Goal: Task Accomplishment & Management: Use online tool/utility

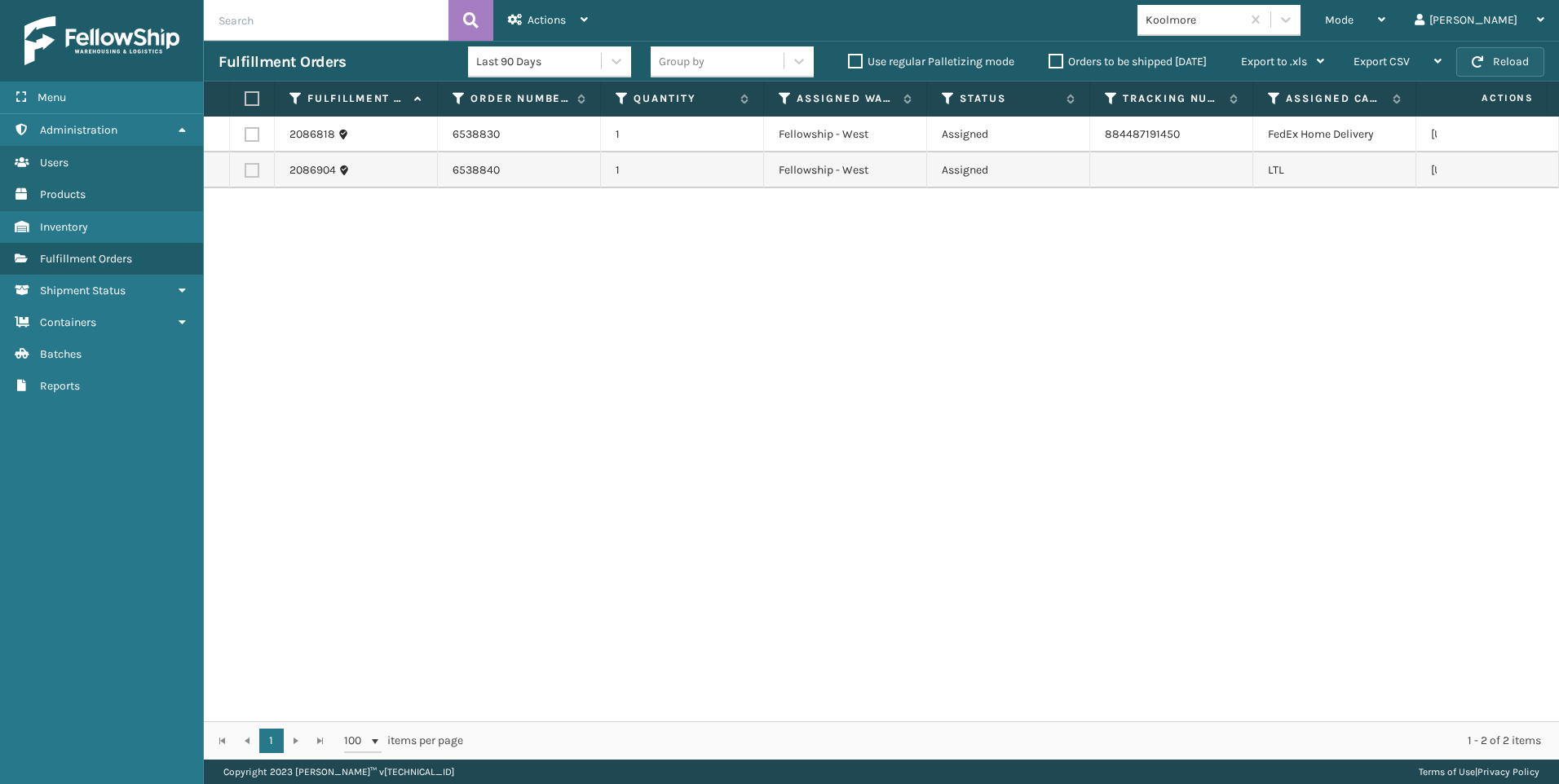
click at [1490, 54] on button "Reload" at bounding box center [1499, 62] width 88 height 30
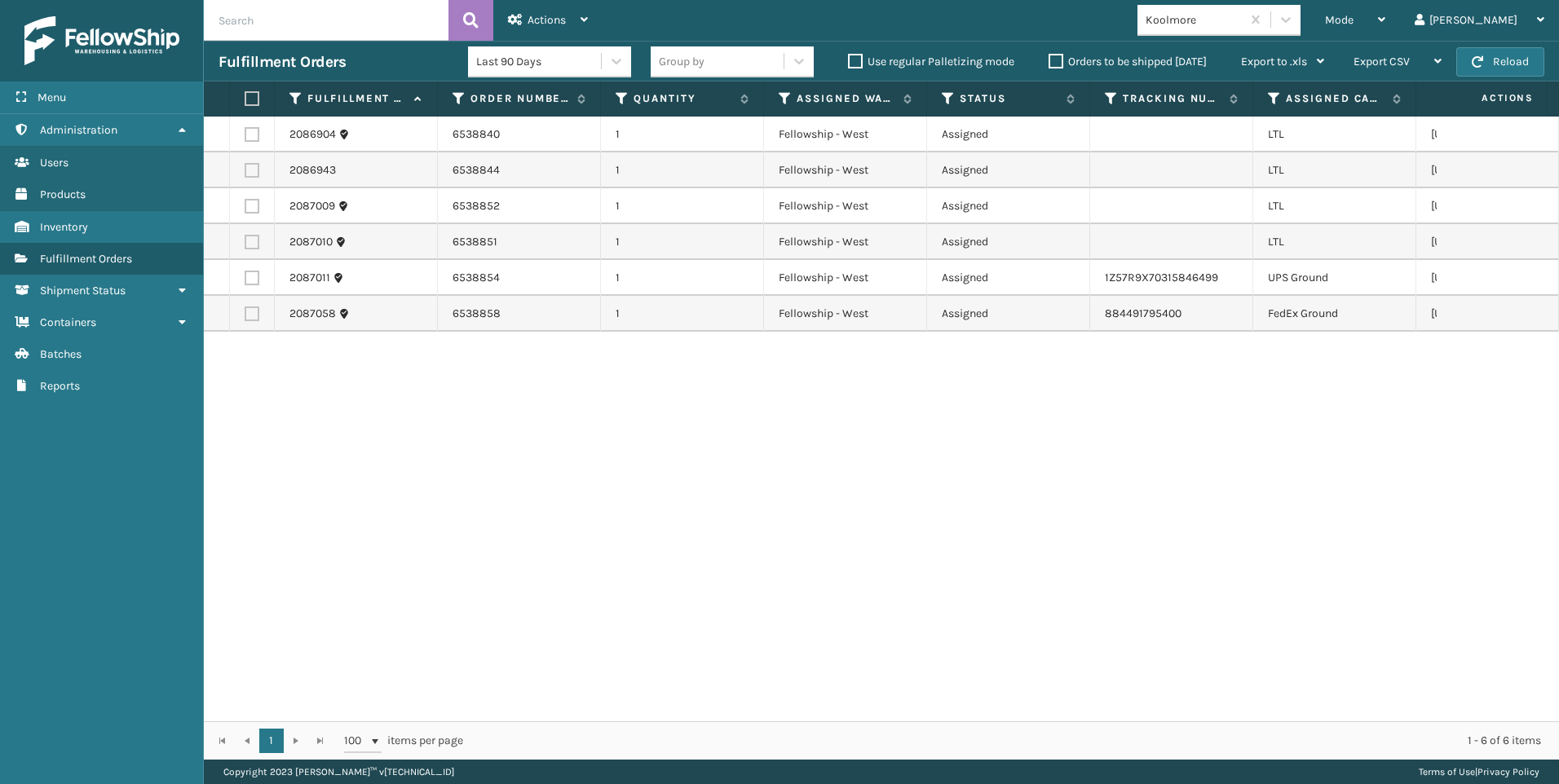
click at [248, 98] on label at bounding box center [249, 98] width 10 height 15
click at [245, 98] on input "checkbox" at bounding box center [244, 98] width 1 height 11
checkbox input "true"
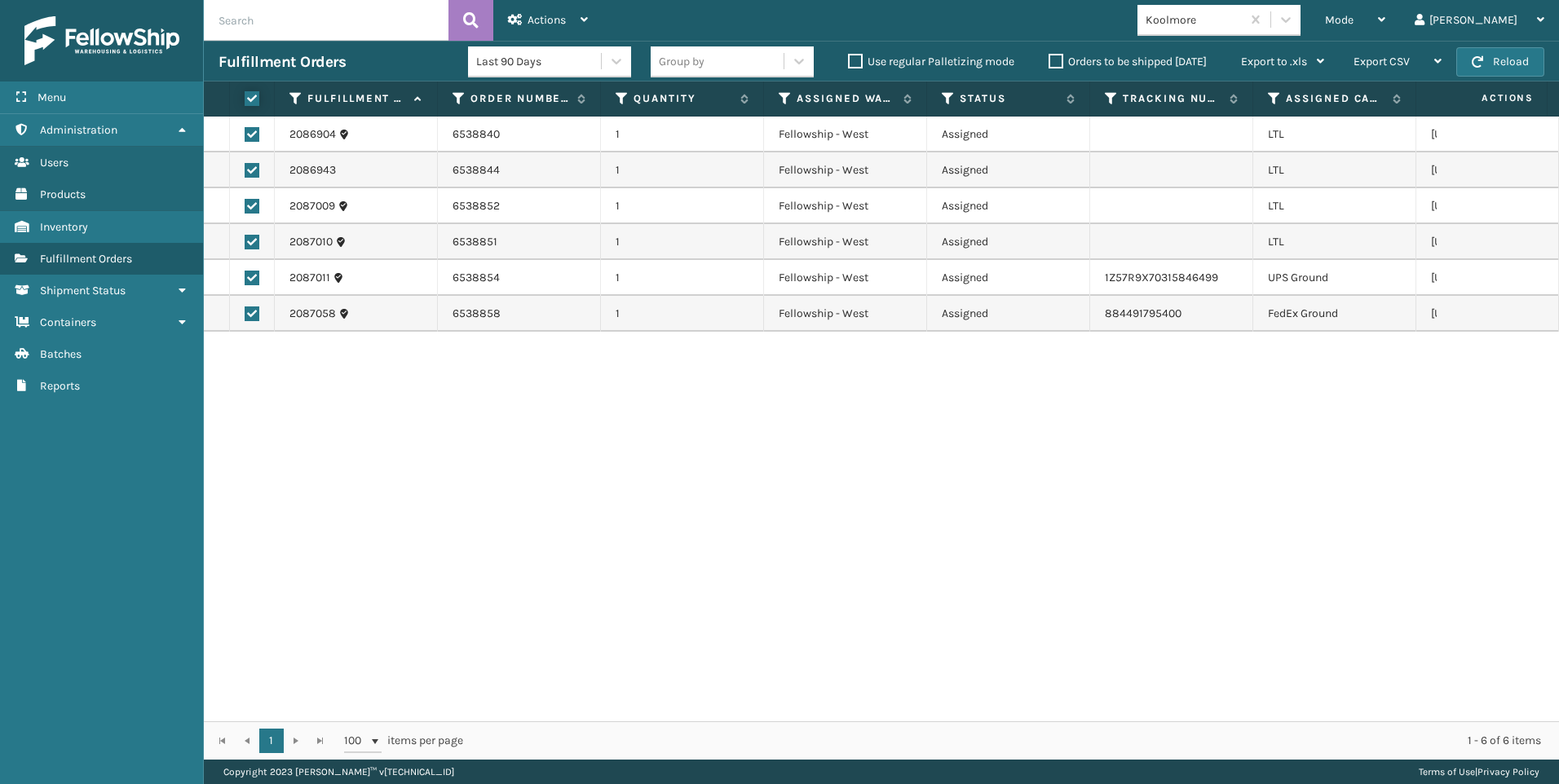
checkbox input "true"
click at [251, 276] on label at bounding box center [252, 278] width 15 height 15
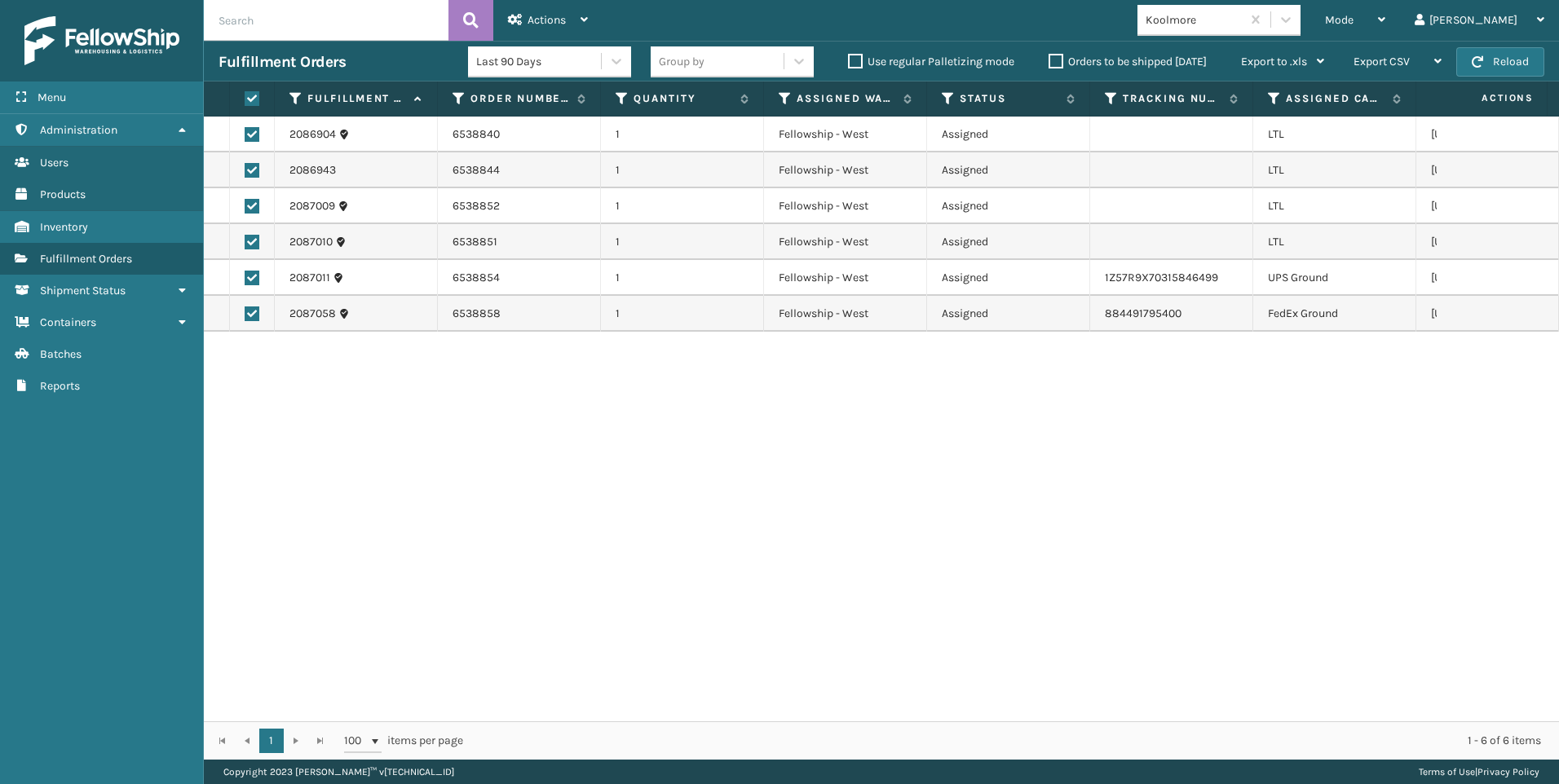
click at [245, 276] on input "checkbox" at bounding box center [244, 276] width 1 height 11
checkbox input "false"
click at [253, 314] on label at bounding box center [252, 314] width 15 height 15
click at [245, 314] on input "checkbox" at bounding box center [244, 312] width 1 height 11
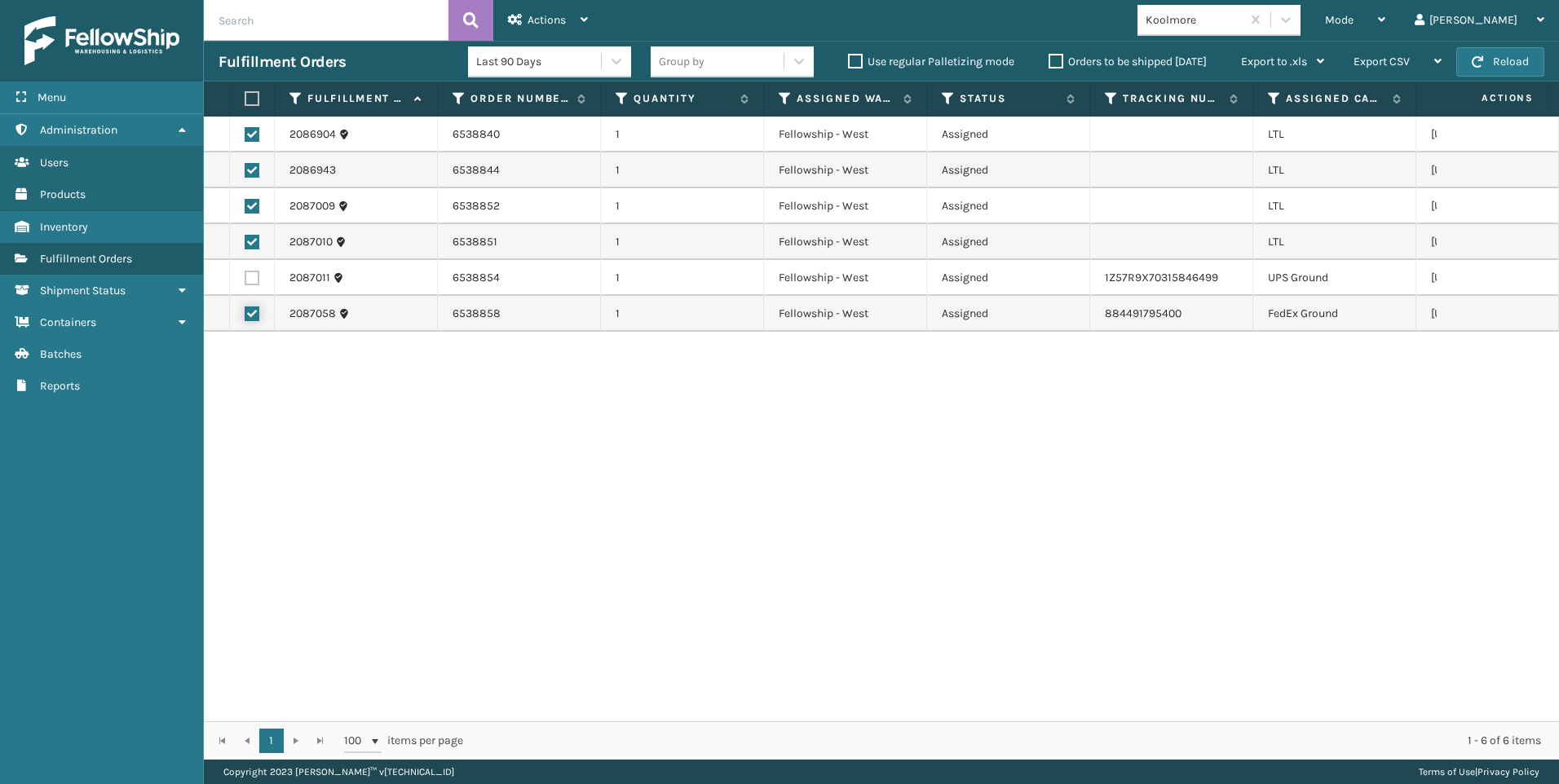
checkbox input "false"
click at [525, 44] on div "Last 90 Days" at bounding box center [549, 62] width 163 height 41
click at [543, 25] on span "Actions" at bounding box center [546, 20] width 39 height 14
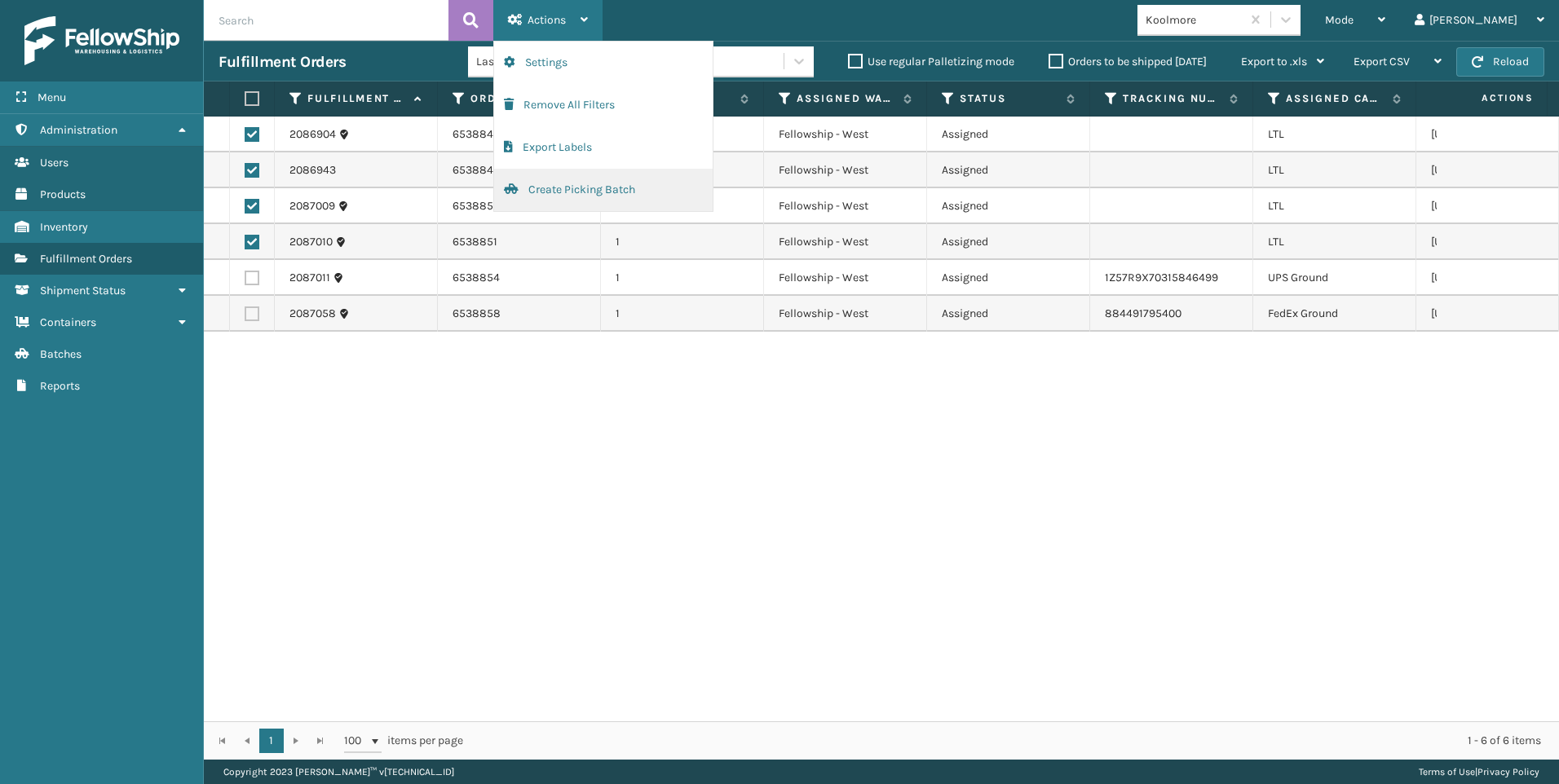
click at [567, 181] on button "Create Picking Batch" at bounding box center [603, 190] width 218 height 43
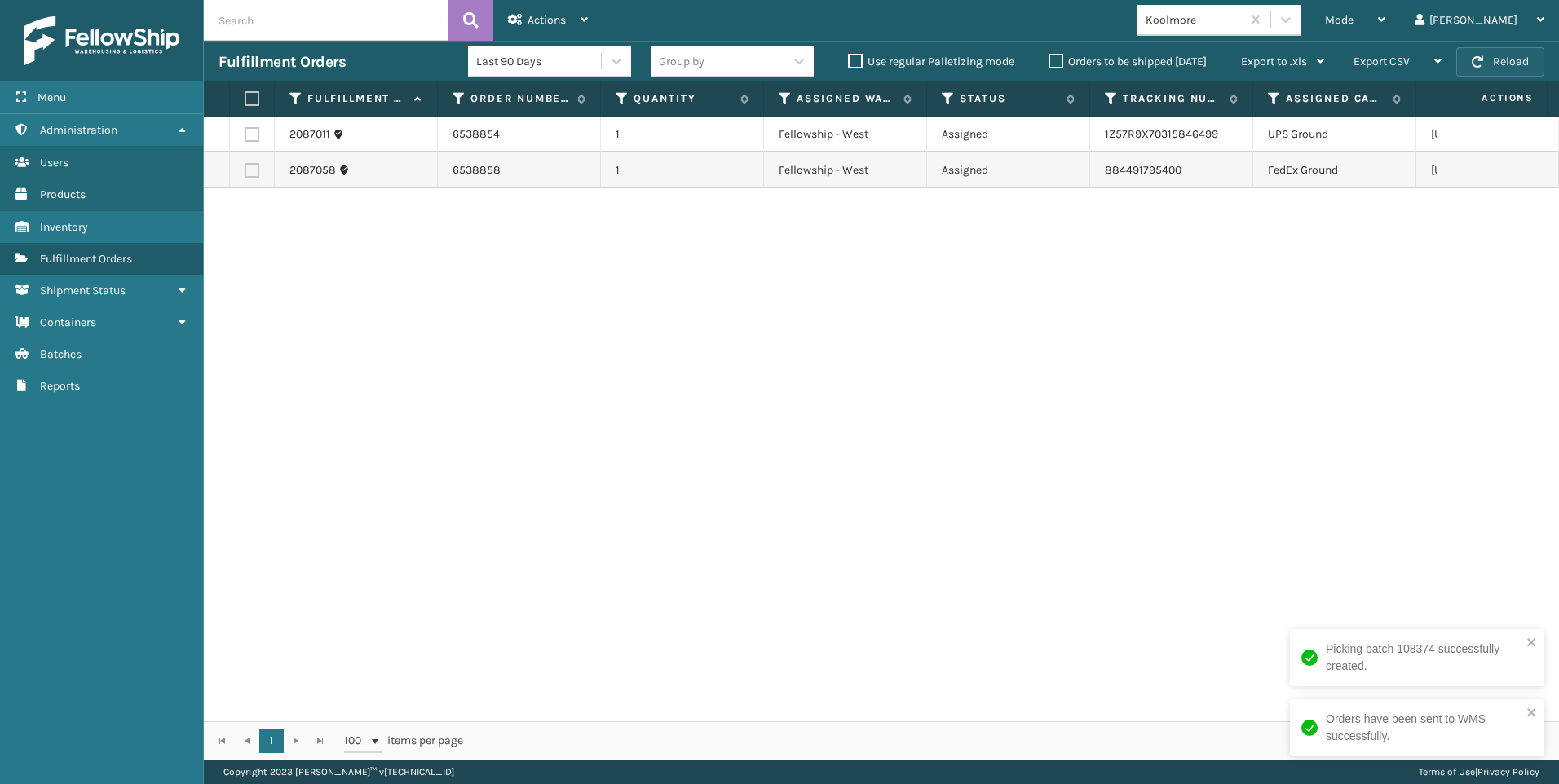
click at [1496, 57] on button "Reload" at bounding box center [1499, 62] width 88 height 30
click at [1242, 15] on div "Koolmore" at bounding box center [1194, 20] width 97 height 17
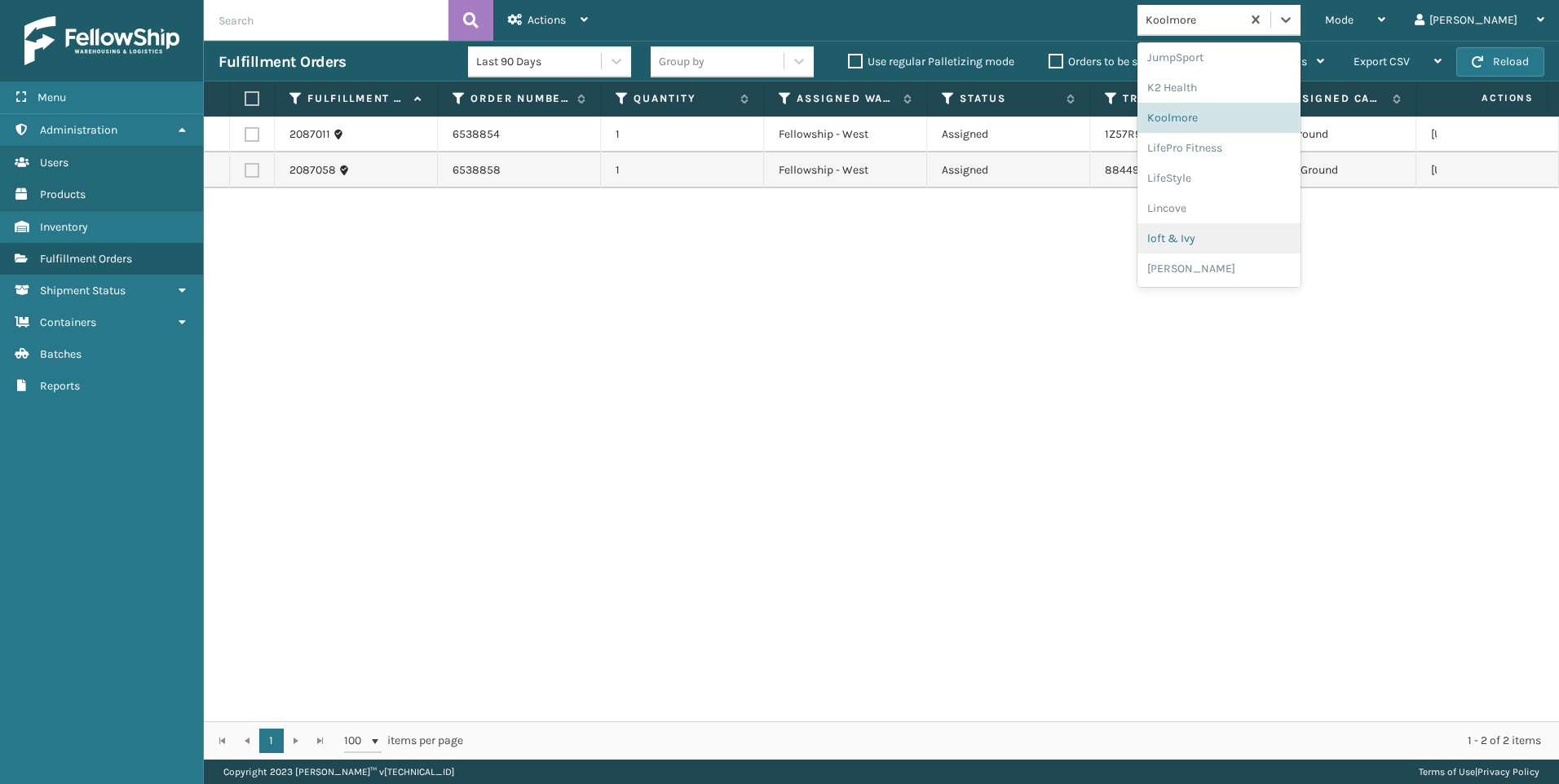
scroll to position [818, 0]
click at [1286, 228] on div "SleepGeekz" at bounding box center [1219, 238] width 163 height 30
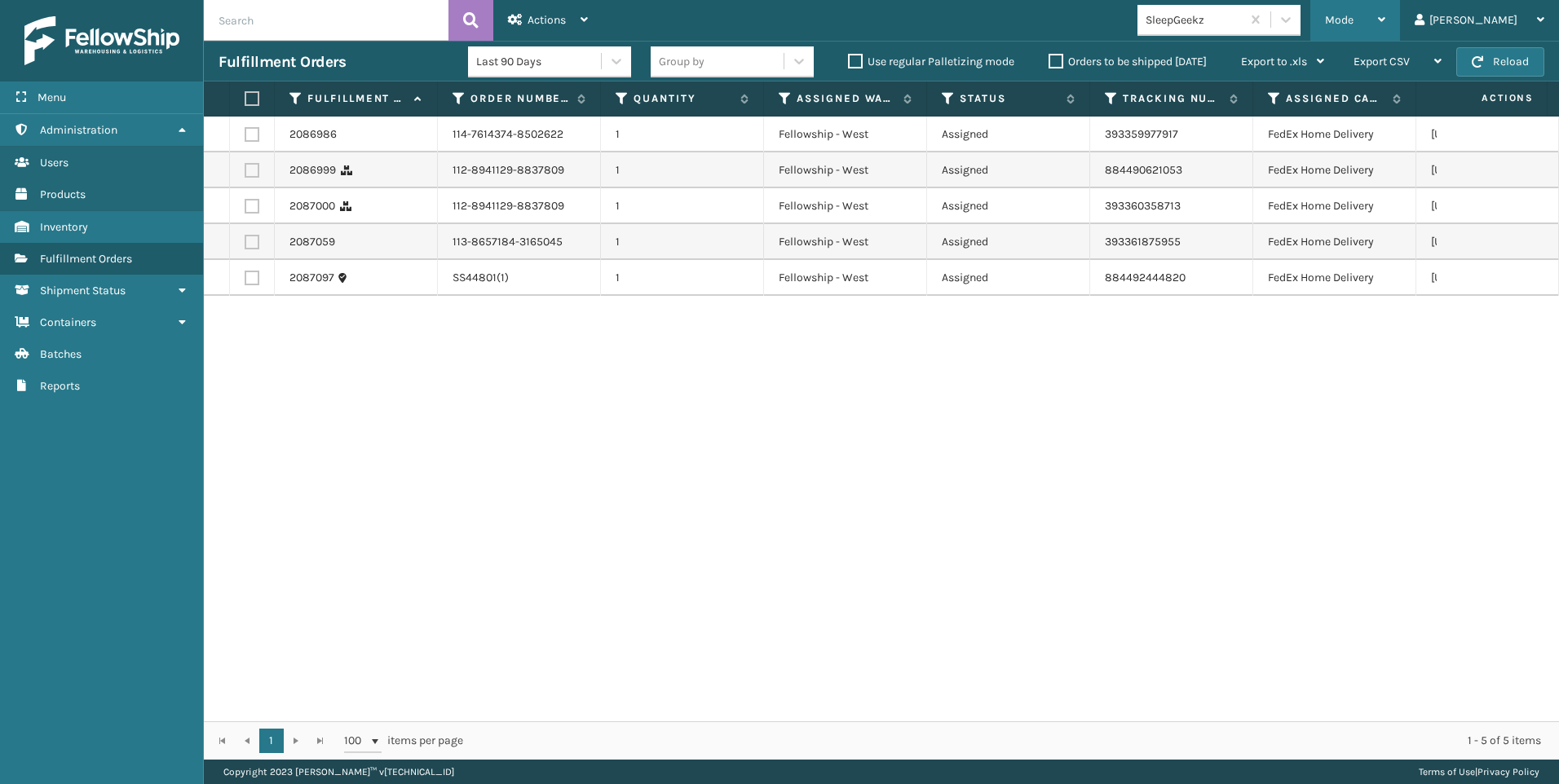
click at [1385, 17] on div "Mode" at bounding box center [1355, 21] width 61 height 41
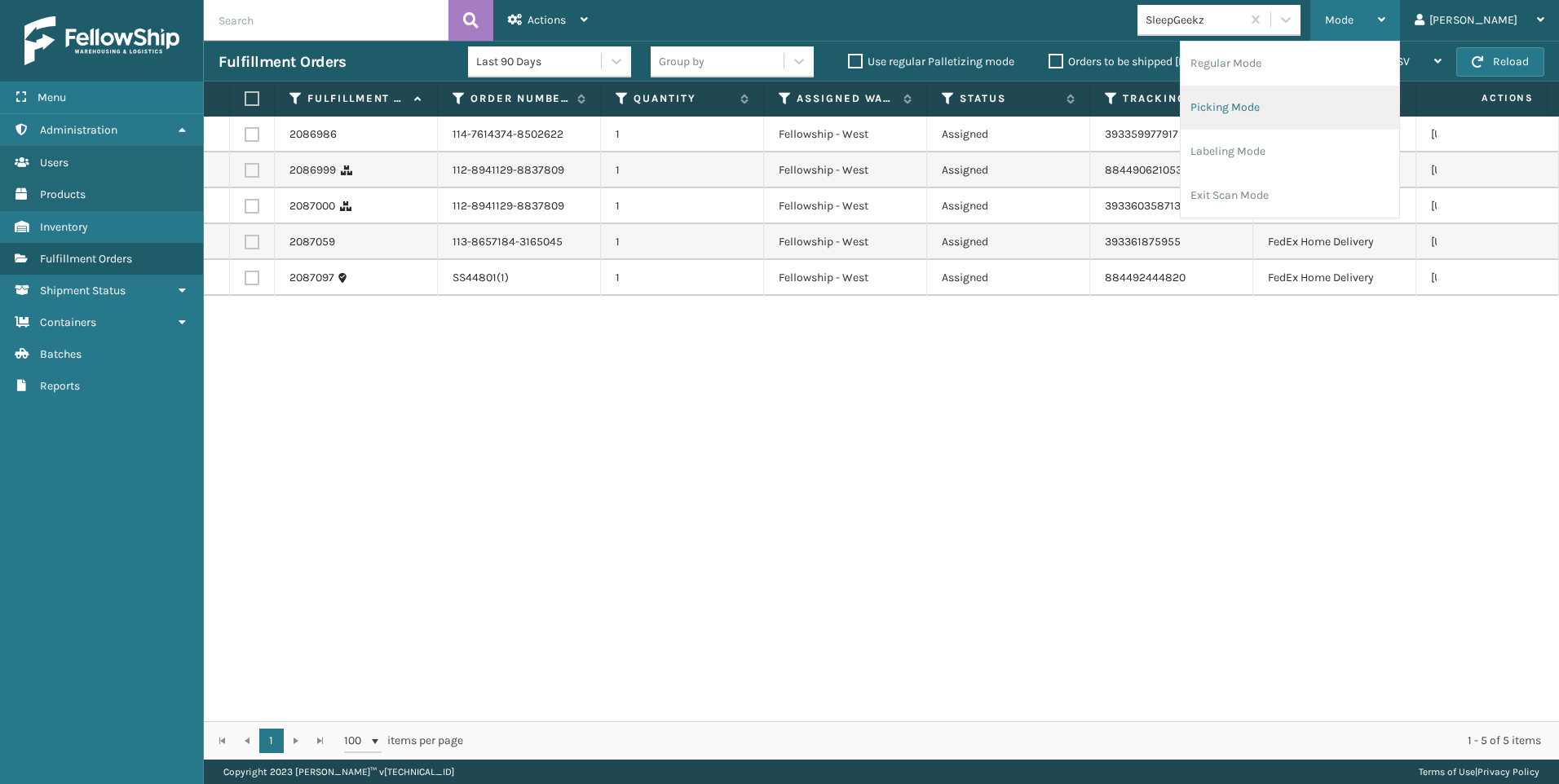
click at [1360, 110] on li "Picking Mode" at bounding box center [1289, 107] width 218 height 44
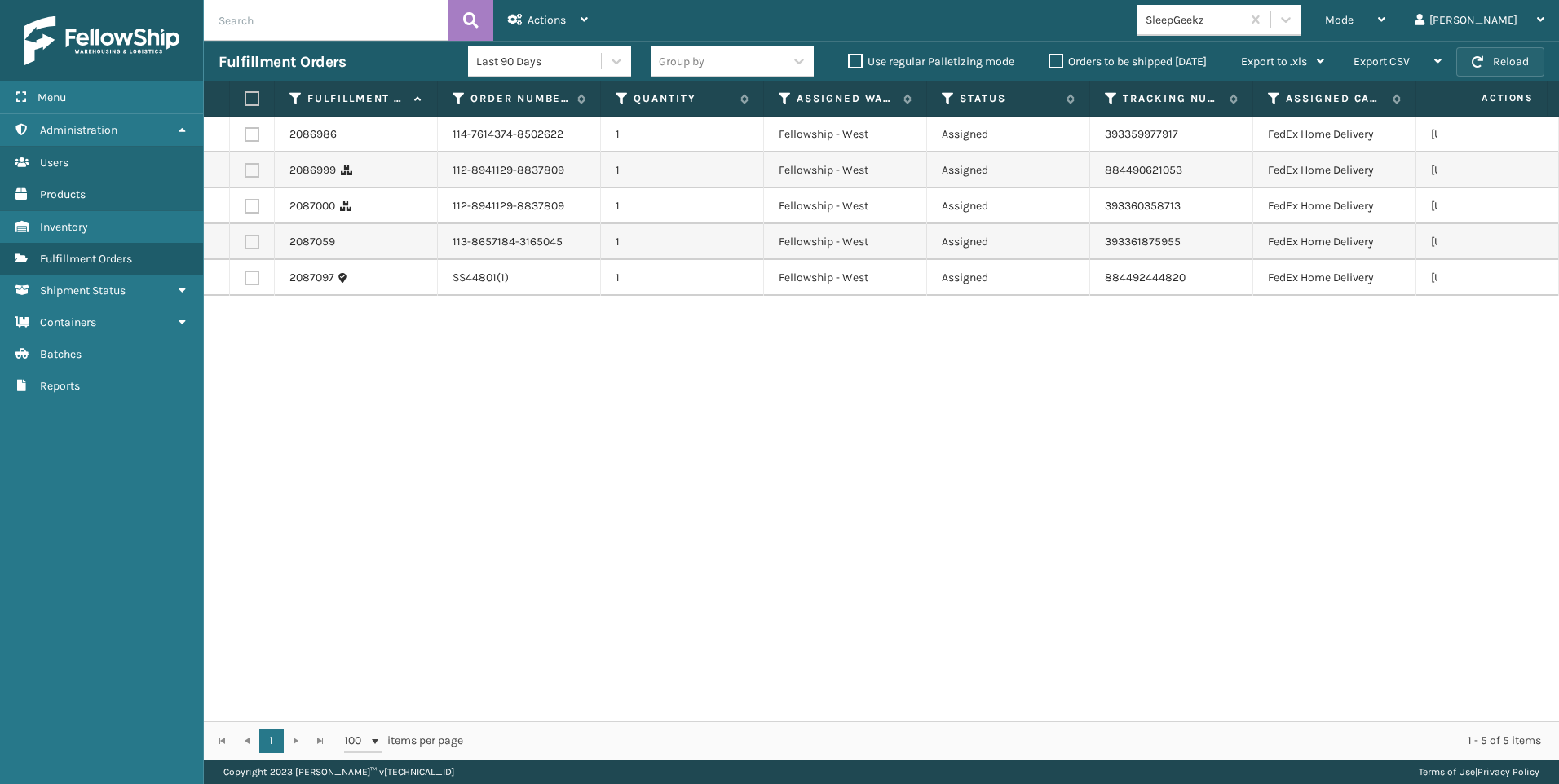
click at [1475, 60] on span "button" at bounding box center [1477, 62] width 11 height 11
click at [1486, 62] on button "Reload" at bounding box center [1499, 62] width 88 height 30
click at [1482, 62] on span "button" at bounding box center [1477, 62] width 11 height 11
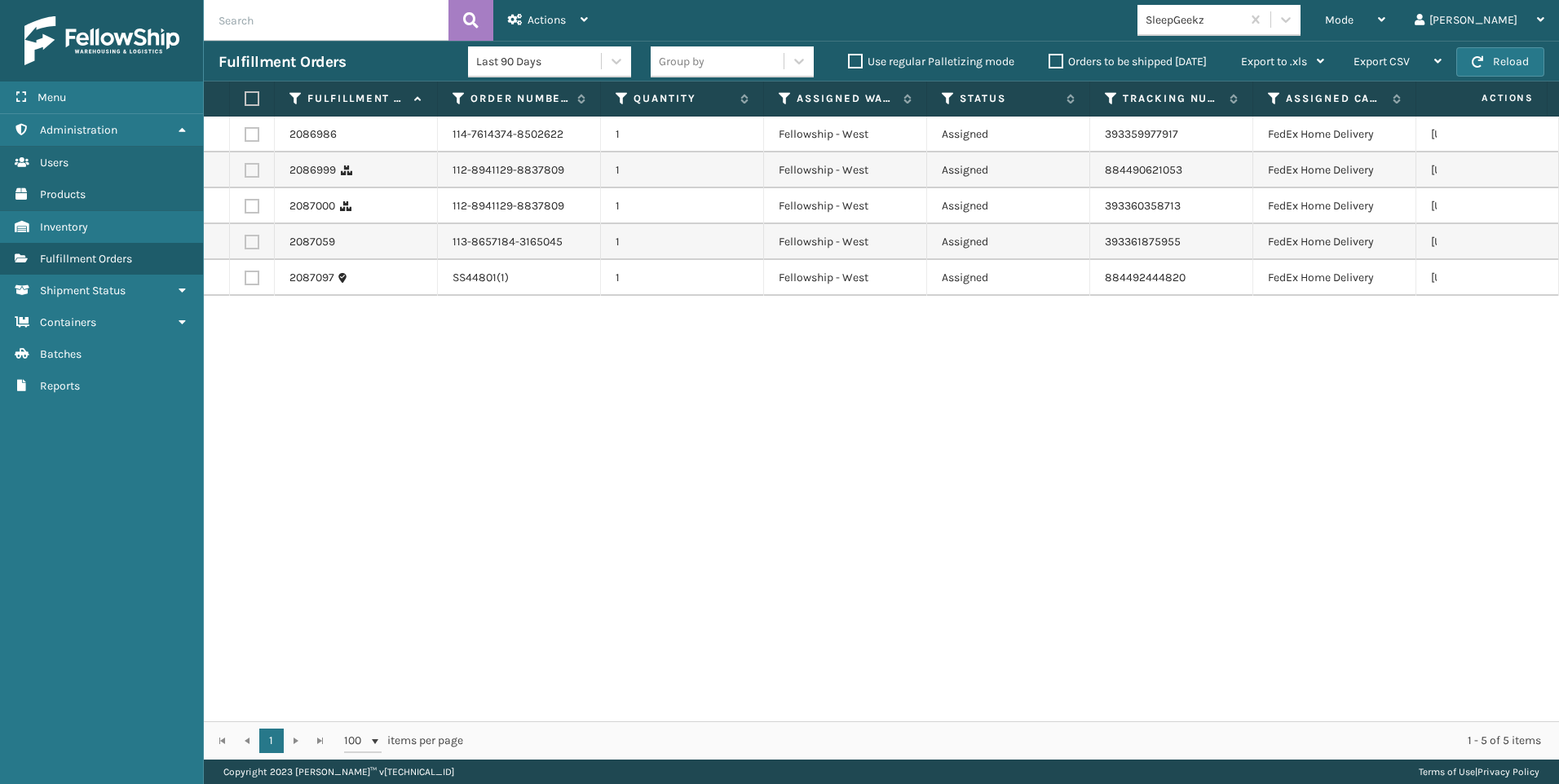
click at [1241, 8] on div "SleepGeekz" at bounding box center [1189, 20] width 103 height 27
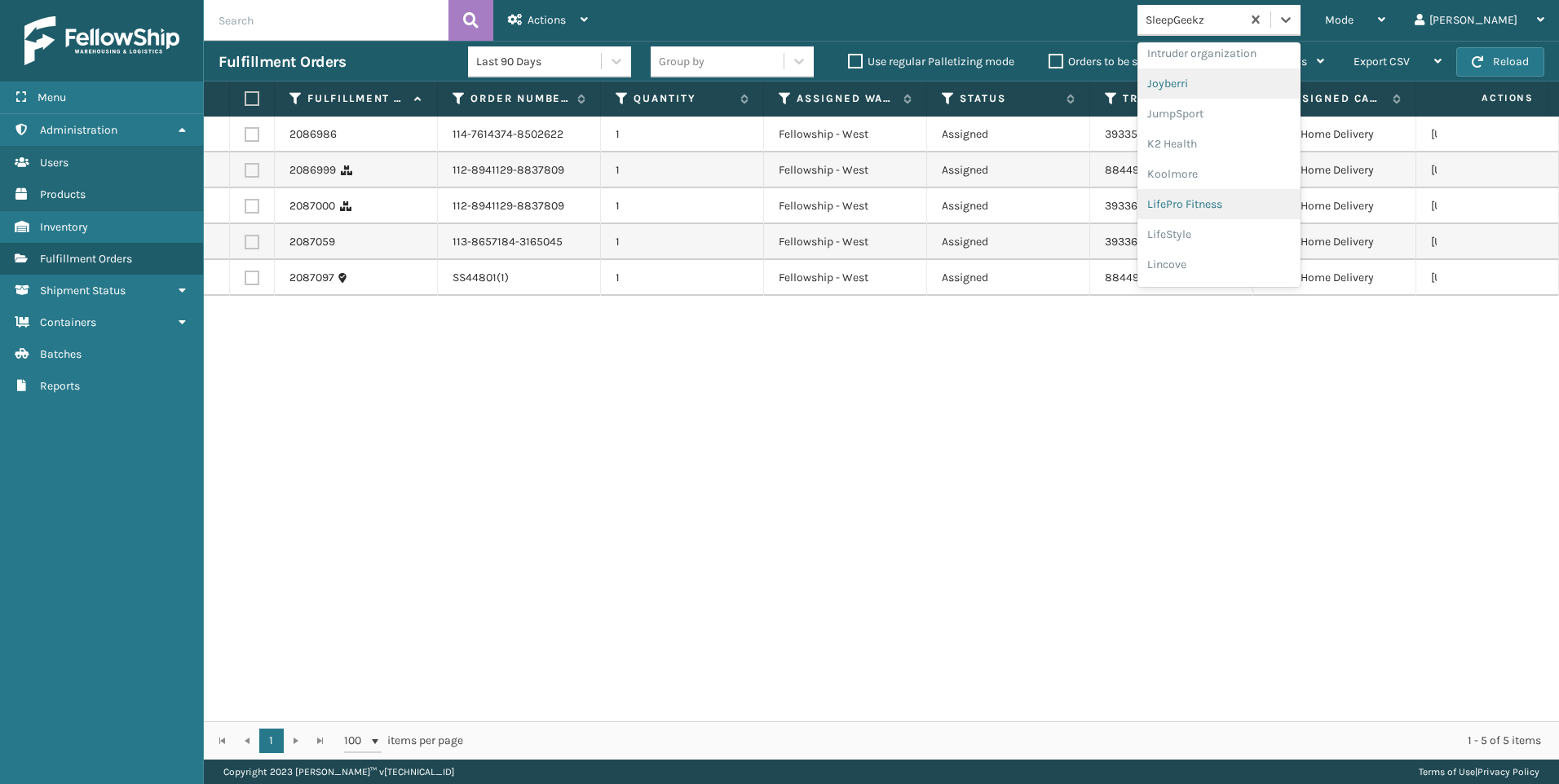
scroll to position [489, 0]
click at [1273, 146] on div "Koolmore" at bounding box center [1219, 144] width 163 height 30
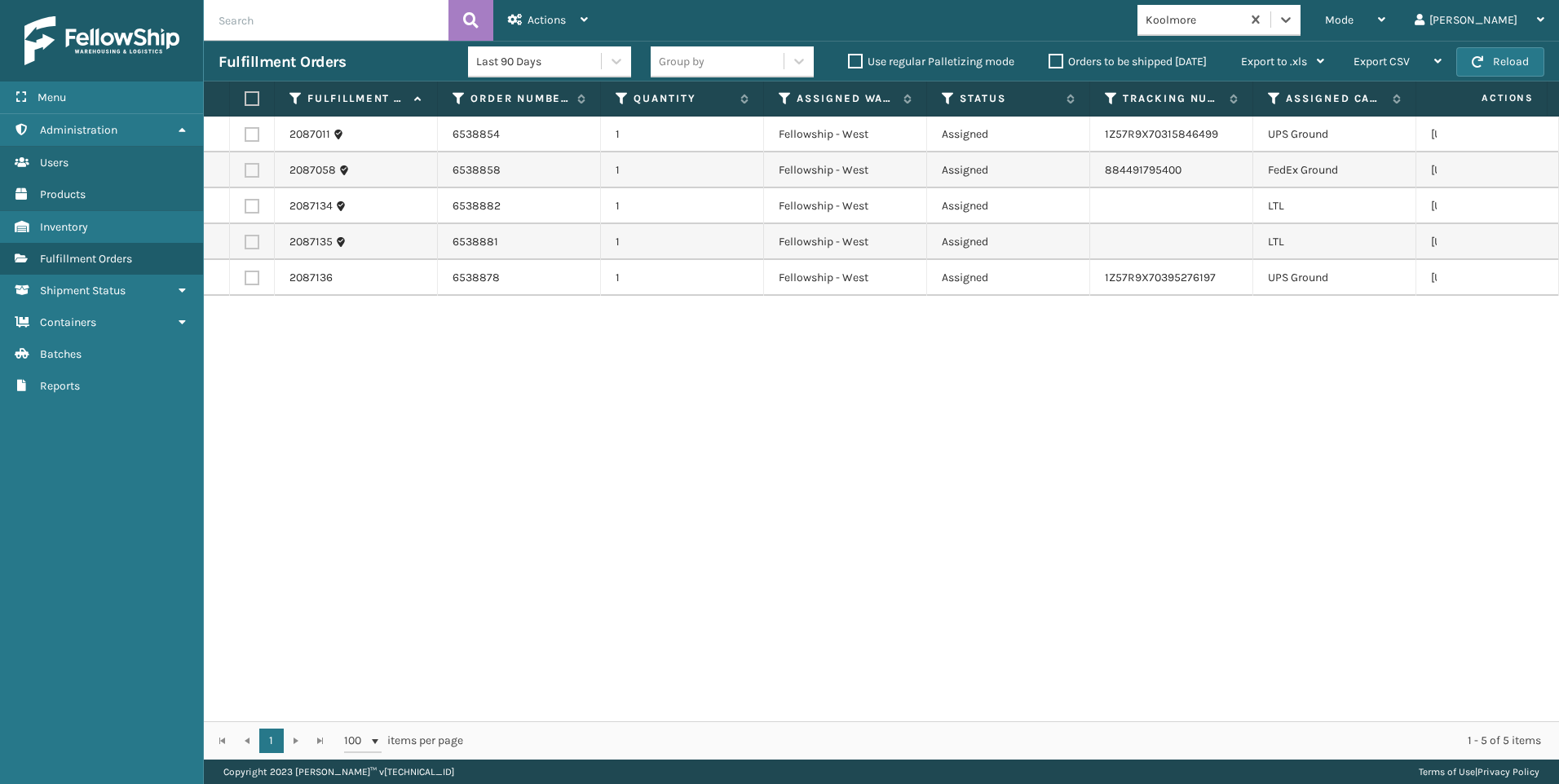
click at [245, 203] on label at bounding box center [252, 207] width 15 height 15
click at [245, 203] on input "checkbox" at bounding box center [244, 204] width 1 height 11
checkbox input "true"
click at [252, 243] on label at bounding box center [252, 242] width 15 height 15
click at [245, 243] on input "checkbox" at bounding box center [244, 239] width 1 height 11
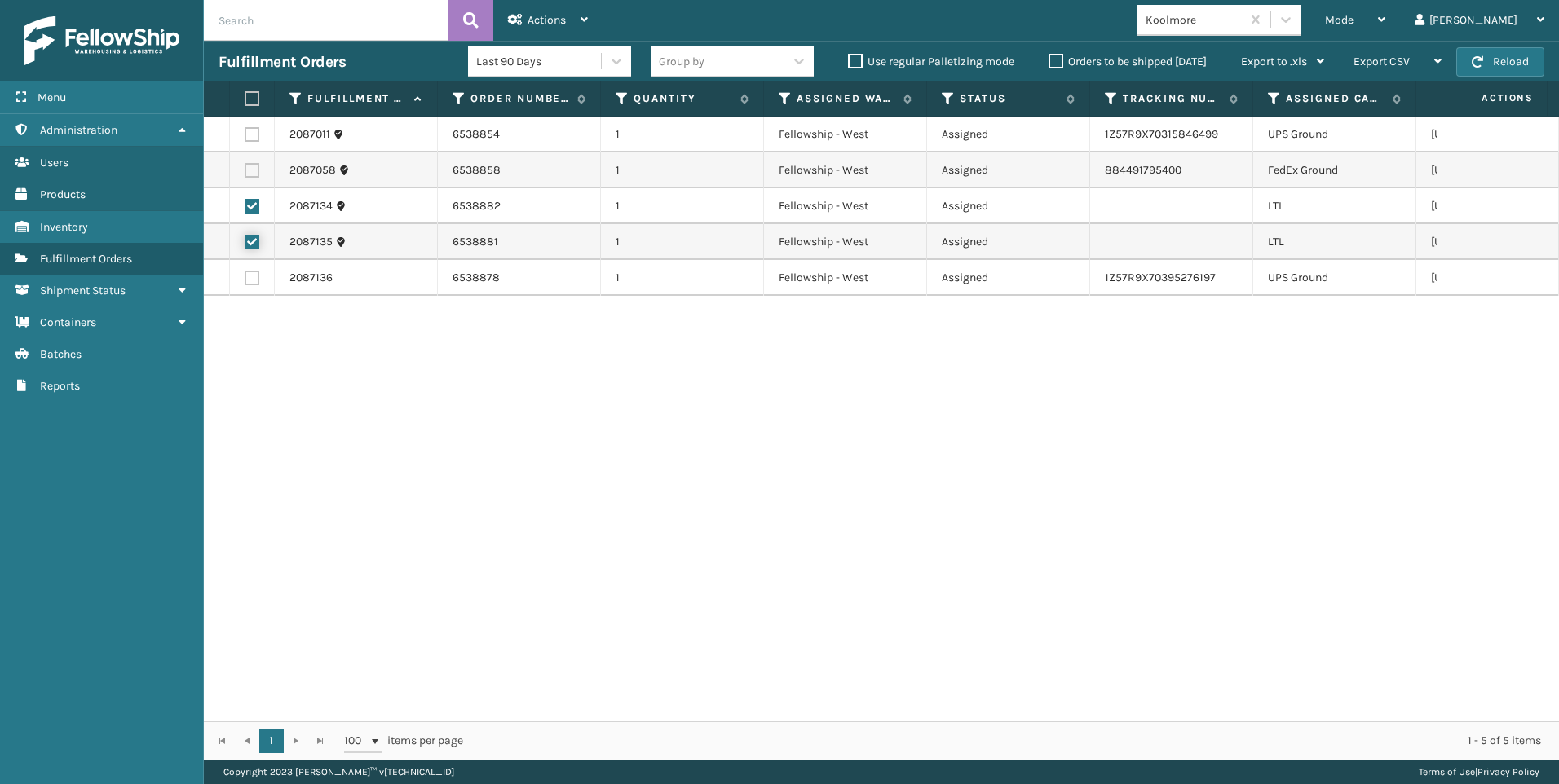
checkbox input "true"
click at [1353, 16] on span "Mode" at bounding box center [1338, 20] width 29 height 14
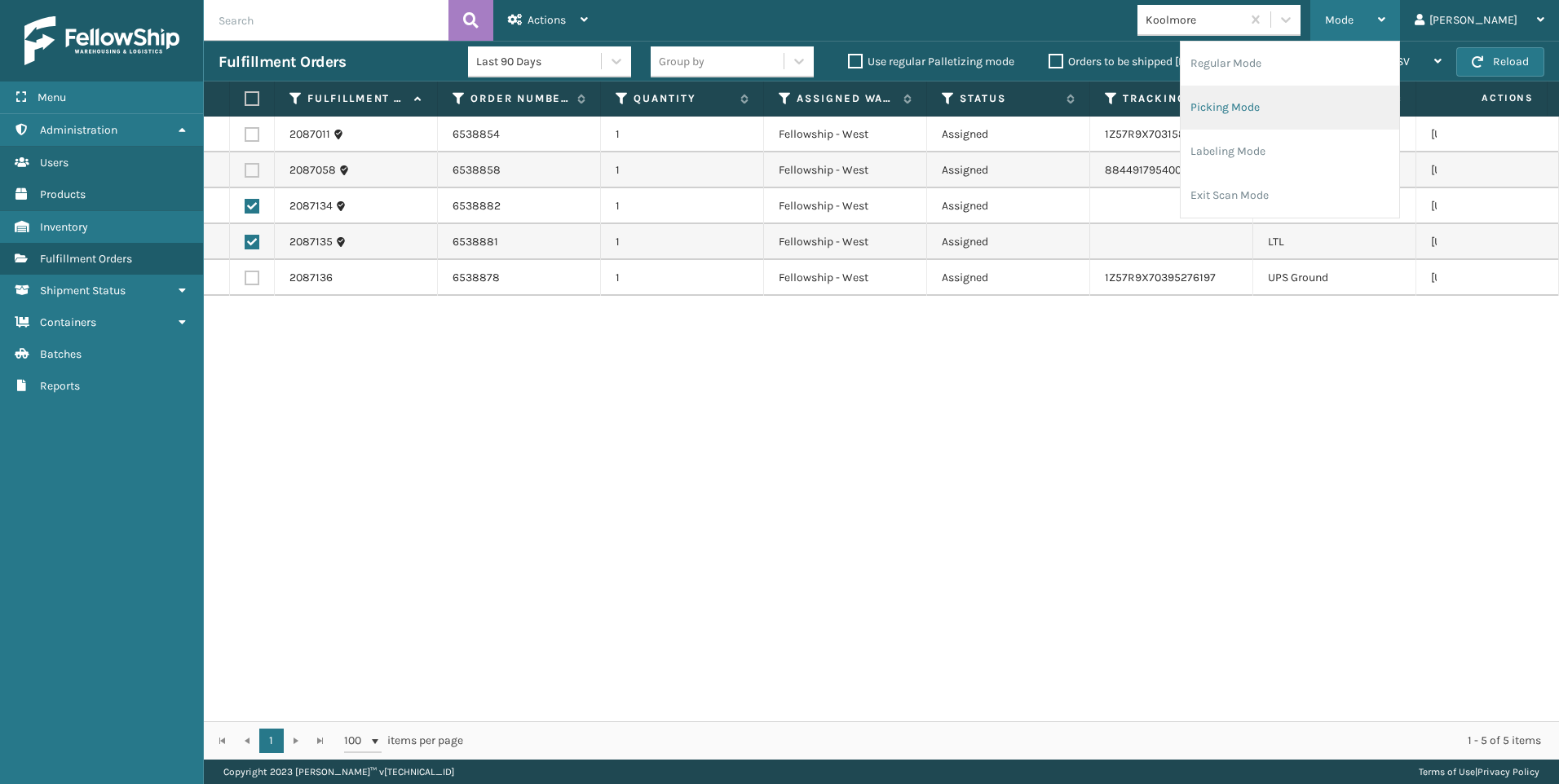
click at [1369, 116] on li "Picking Mode" at bounding box center [1289, 107] width 218 height 44
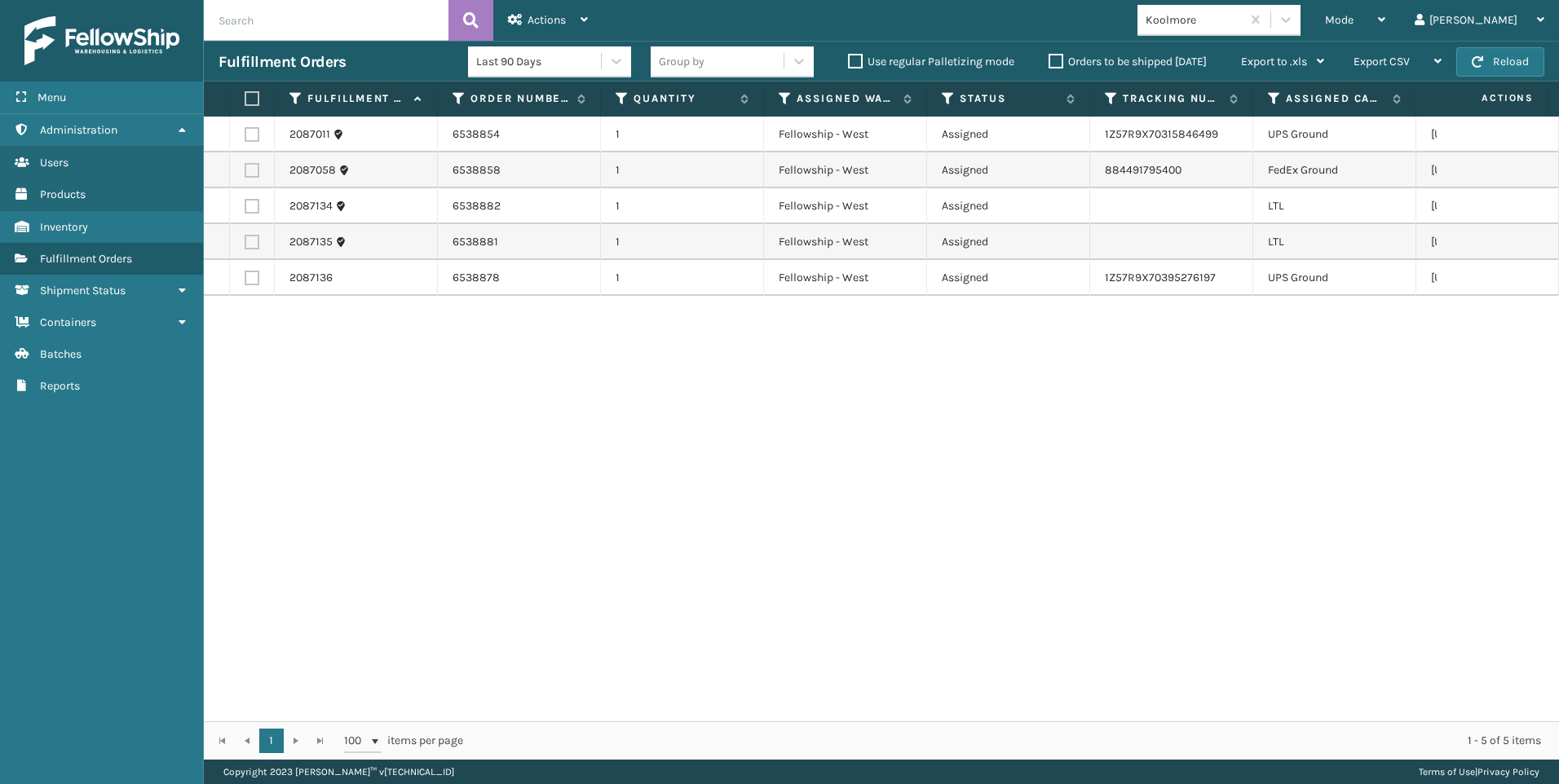
click at [254, 171] on label at bounding box center [252, 171] width 15 height 15
click at [245, 171] on input "checkbox" at bounding box center [244, 168] width 1 height 11
checkbox input "true"
click at [257, 216] on td at bounding box center [252, 207] width 45 height 36
click at [255, 198] on td at bounding box center [252, 207] width 45 height 36
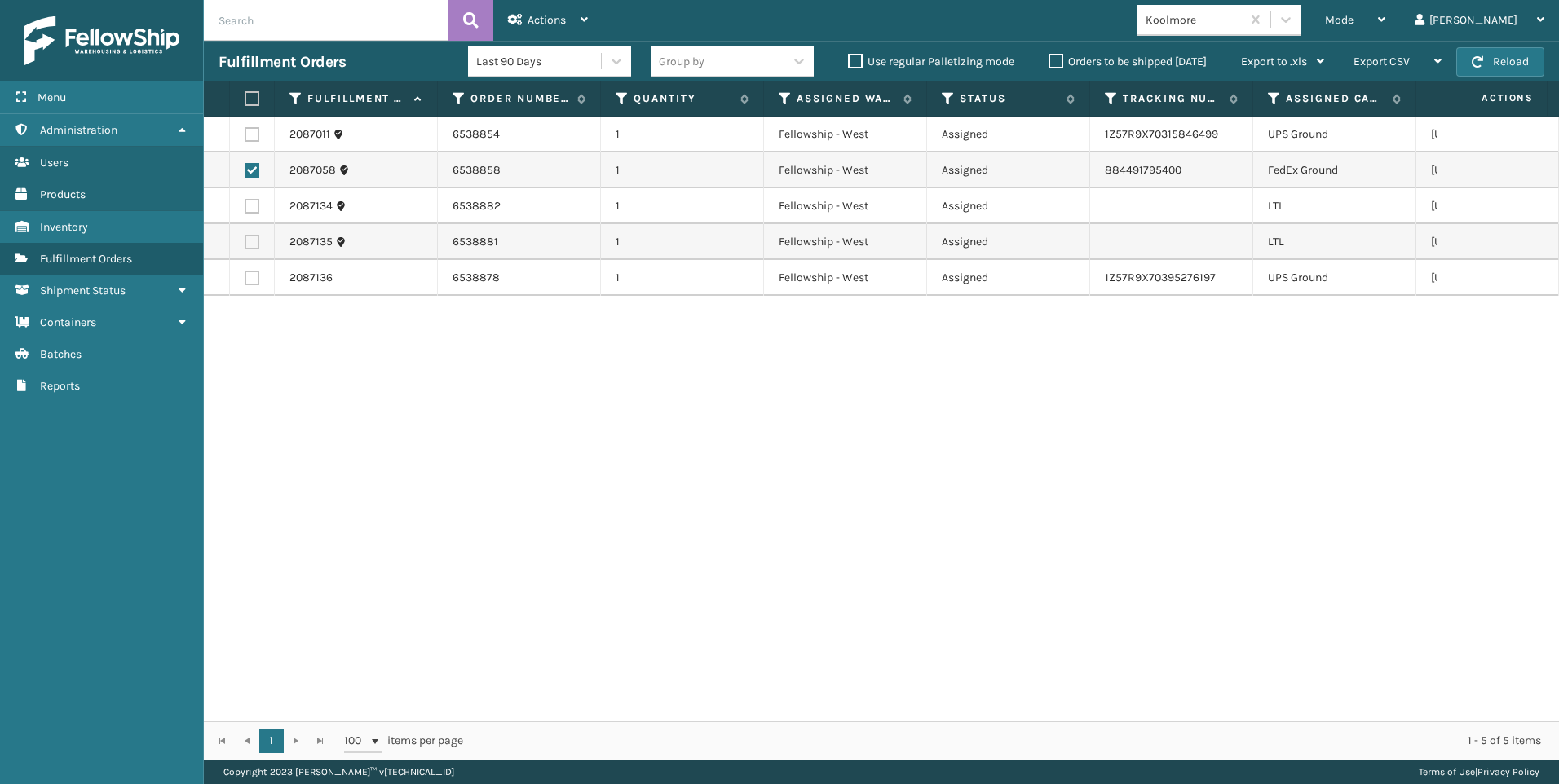
click at [253, 204] on label at bounding box center [252, 207] width 15 height 15
click at [245, 204] on input "checkbox" at bounding box center [244, 204] width 1 height 11
checkbox input "true"
click at [615, 19] on div "Mode Regular Mode Picking Mode Labeling Mode Exit Scan Mode Koolmore Liz Log Out" at bounding box center [1081, 21] width 956 height 41
click at [523, 19] on div "Actions" at bounding box center [547, 21] width 80 height 41
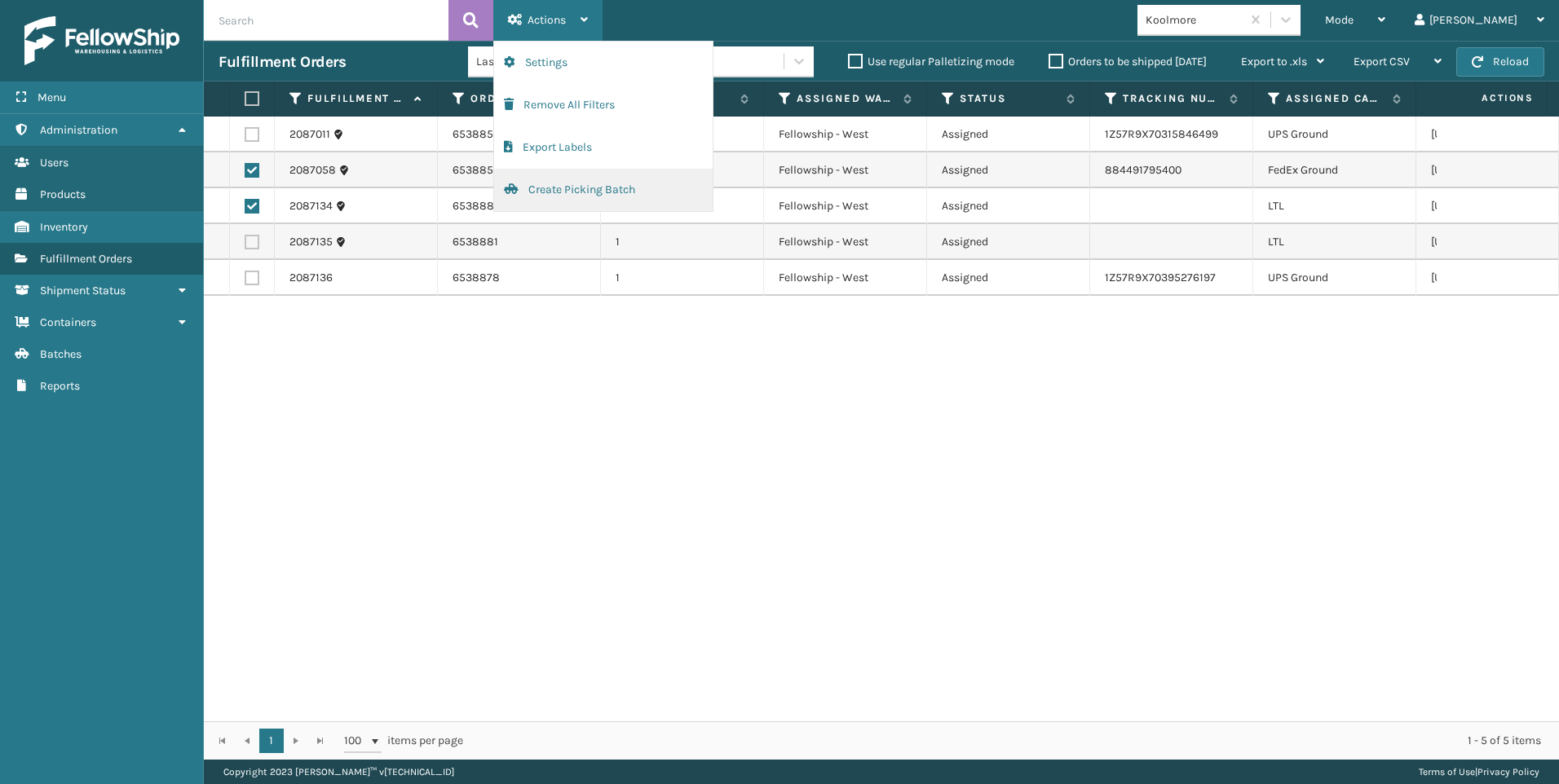
click at [579, 194] on button "Create Picking Batch" at bounding box center [603, 190] width 218 height 43
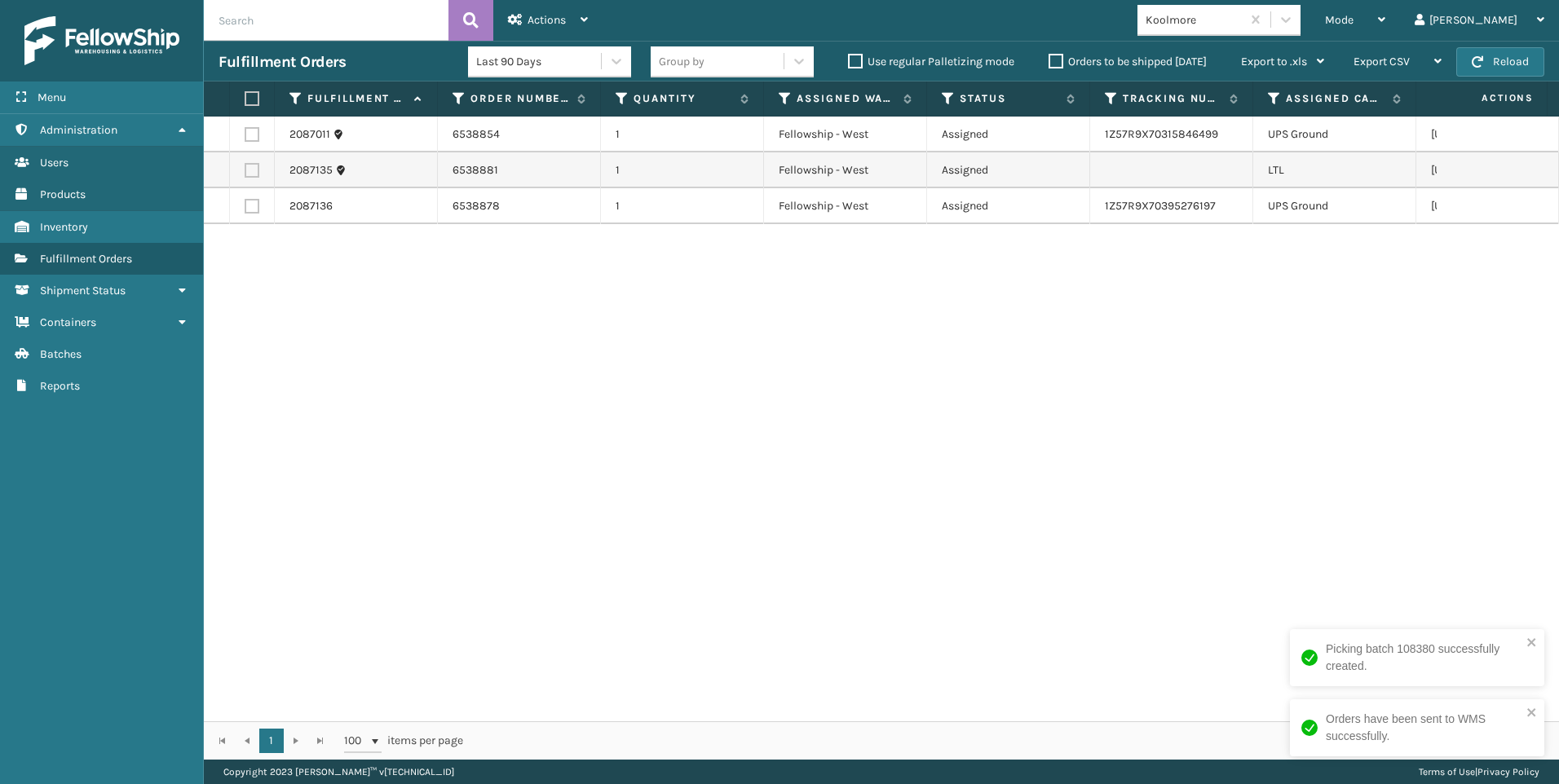
click at [248, 166] on label at bounding box center [252, 171] width 15 height 15
click at [245, 166] on input "checkbox" at bounding box center [244, 168] width 1 height 11
checkbox input "true"
click at [598, 27] on div "Actions Settings Remove All Filters Export Labels Create Picking Batch" at bounding box center [547, 21] width 109 height 41
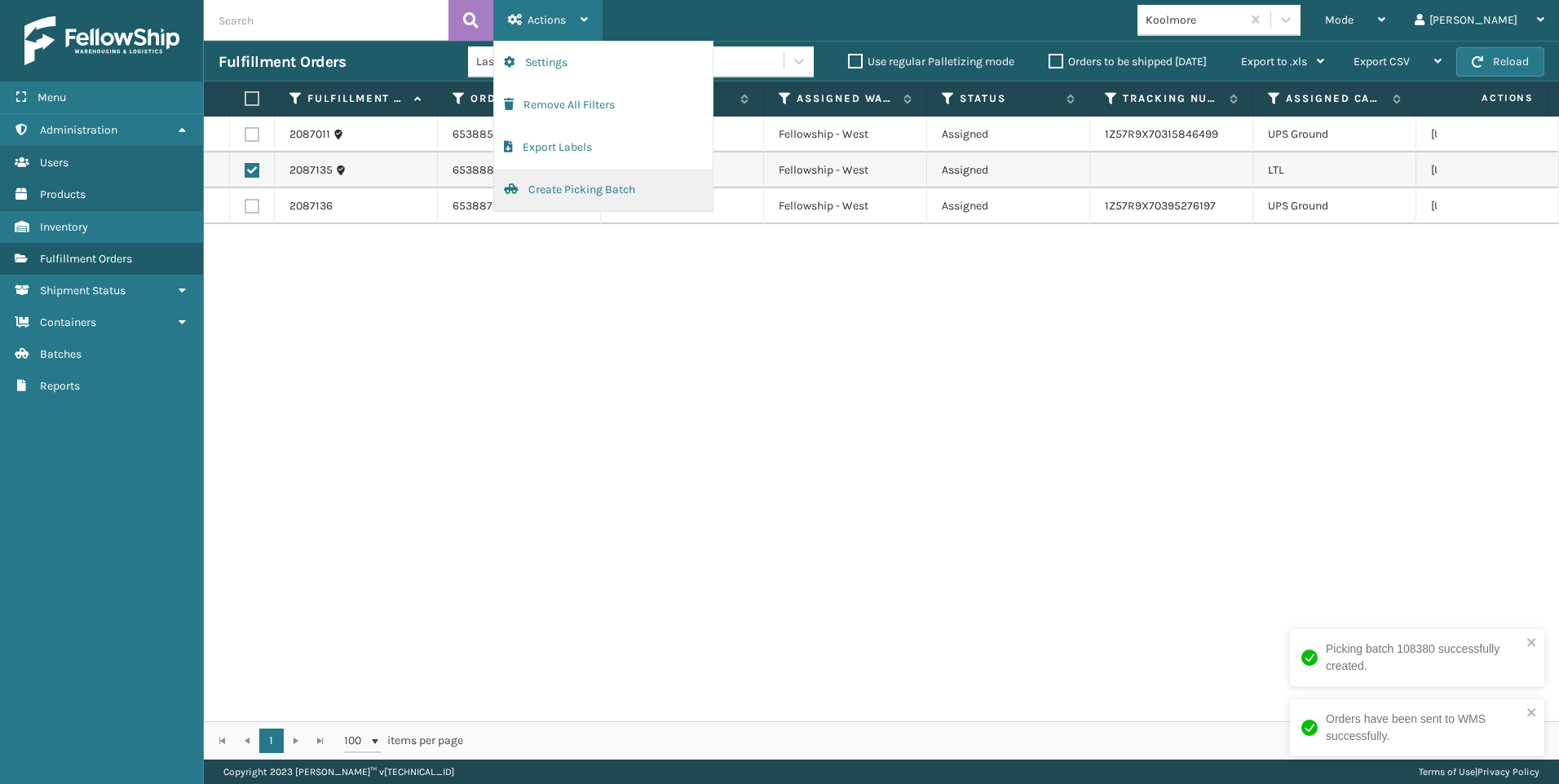
click at [602, 191] on button "Create Picking Batch" at bounding box center [603, 190] width 218 height 43
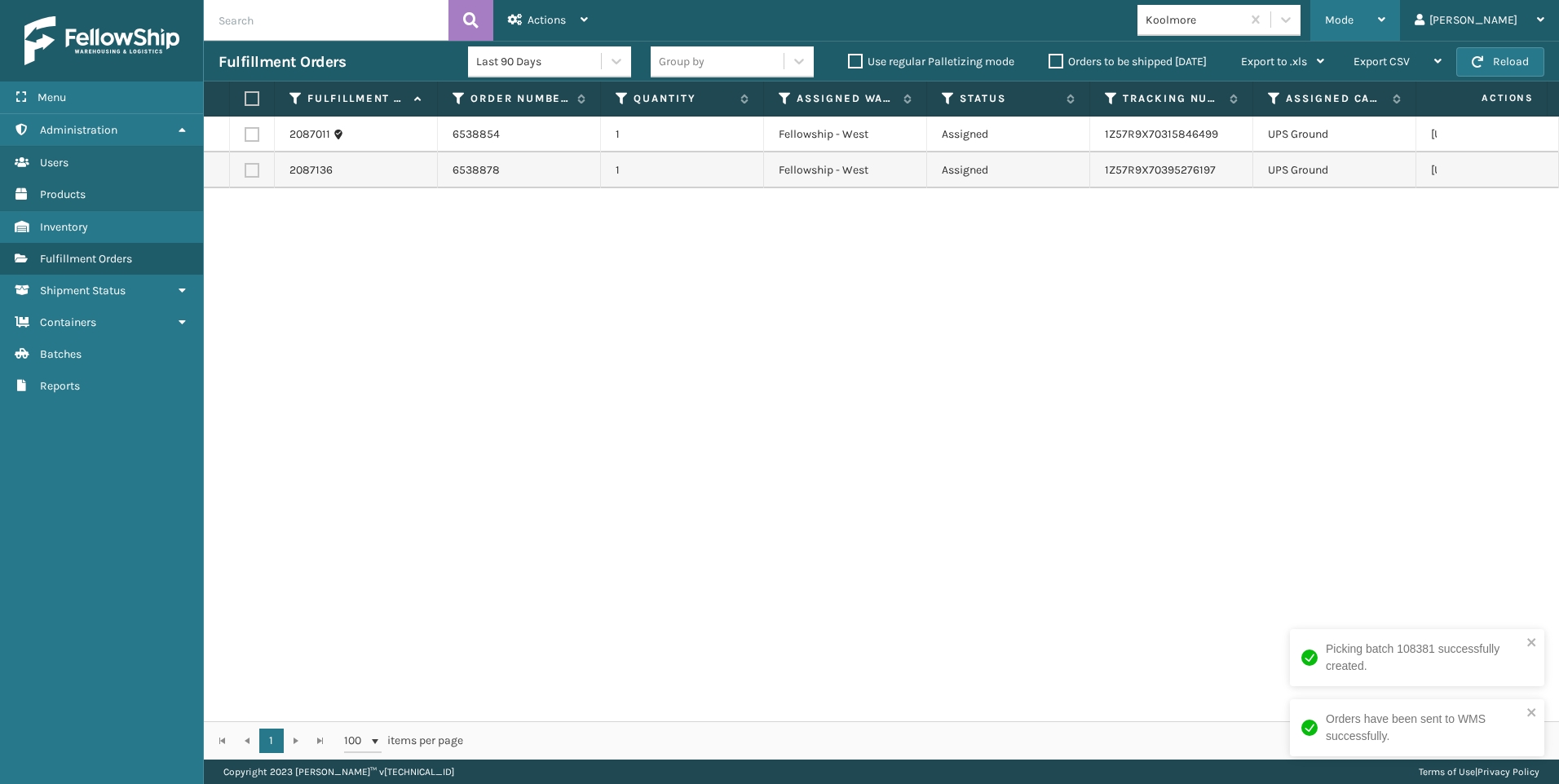
click at [1353, 17] on span "Mode" at bounding box center [1338, 20] width 29 height 14
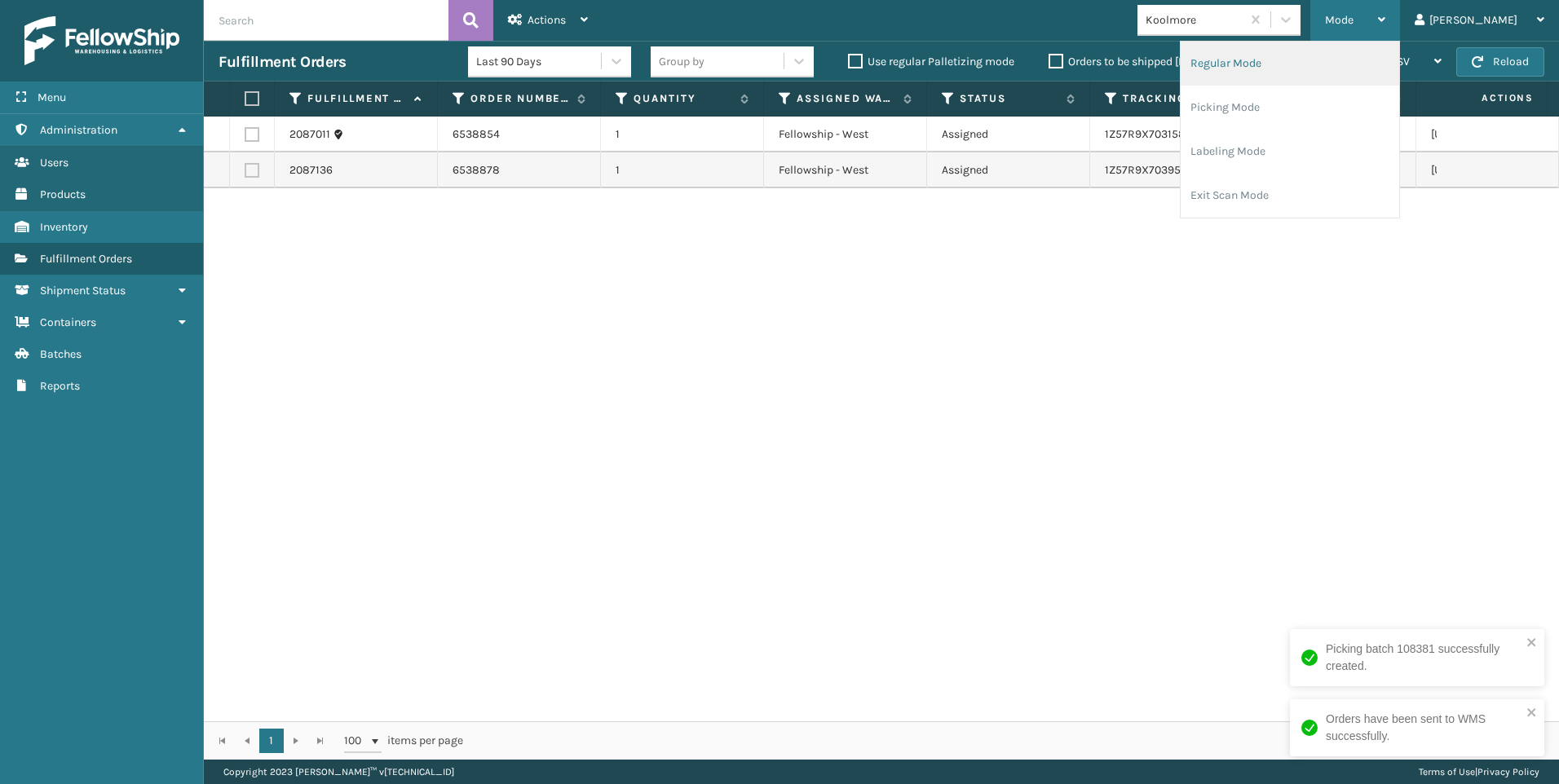
click at [1295, 63] on li "Regular Mode" at bounding box center [1289, 64] width 218 height 44
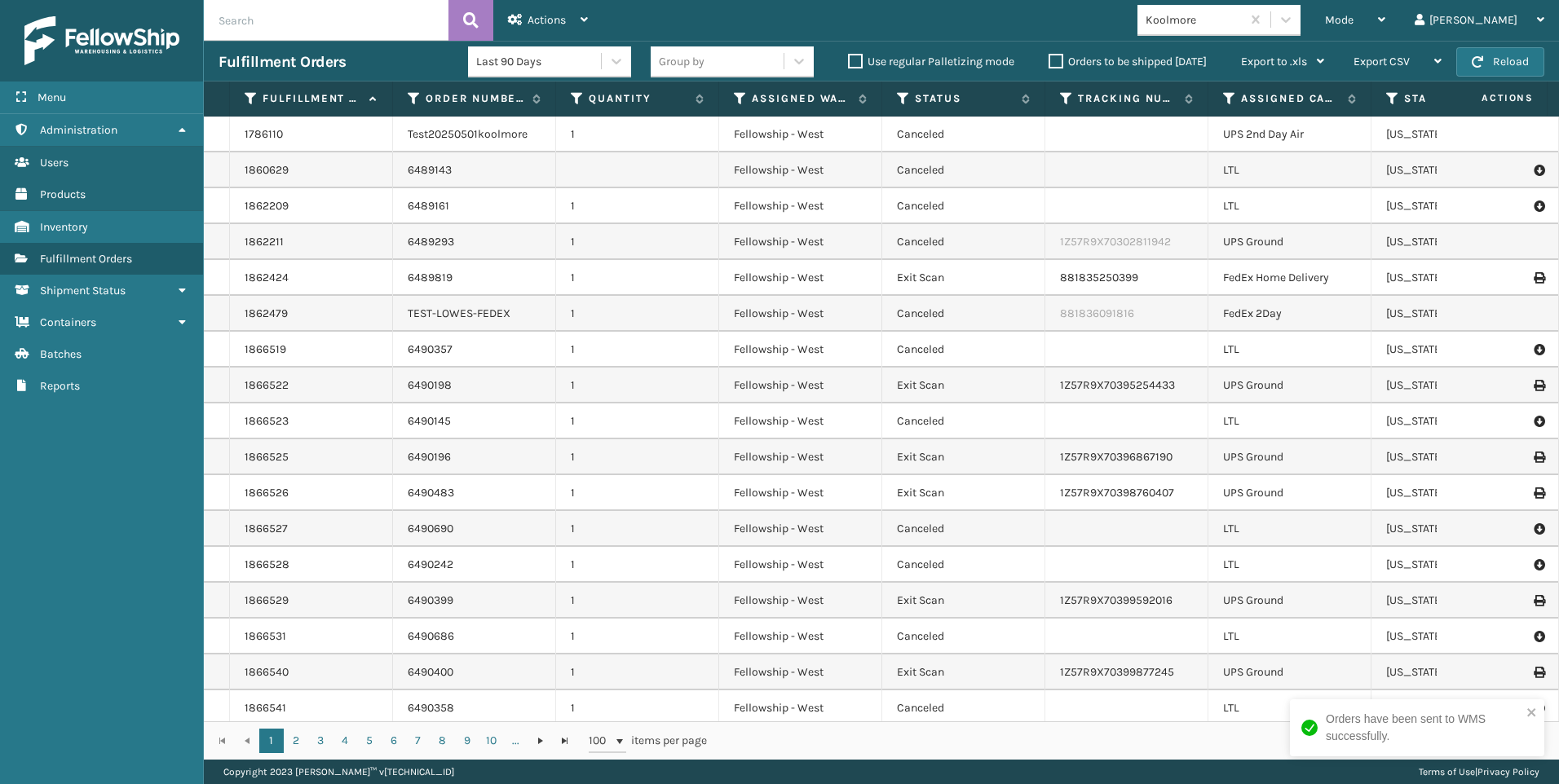
click at [376, 34] on input "text" at bounding box center [326, 21] width 244 height 41
click at [376, 32] on input "text" at bounding box center [326, 21] width 244 height 41
paste input "2086904"
click at [474, 35] on button at bounding box center [471, 21] width 45 height 41
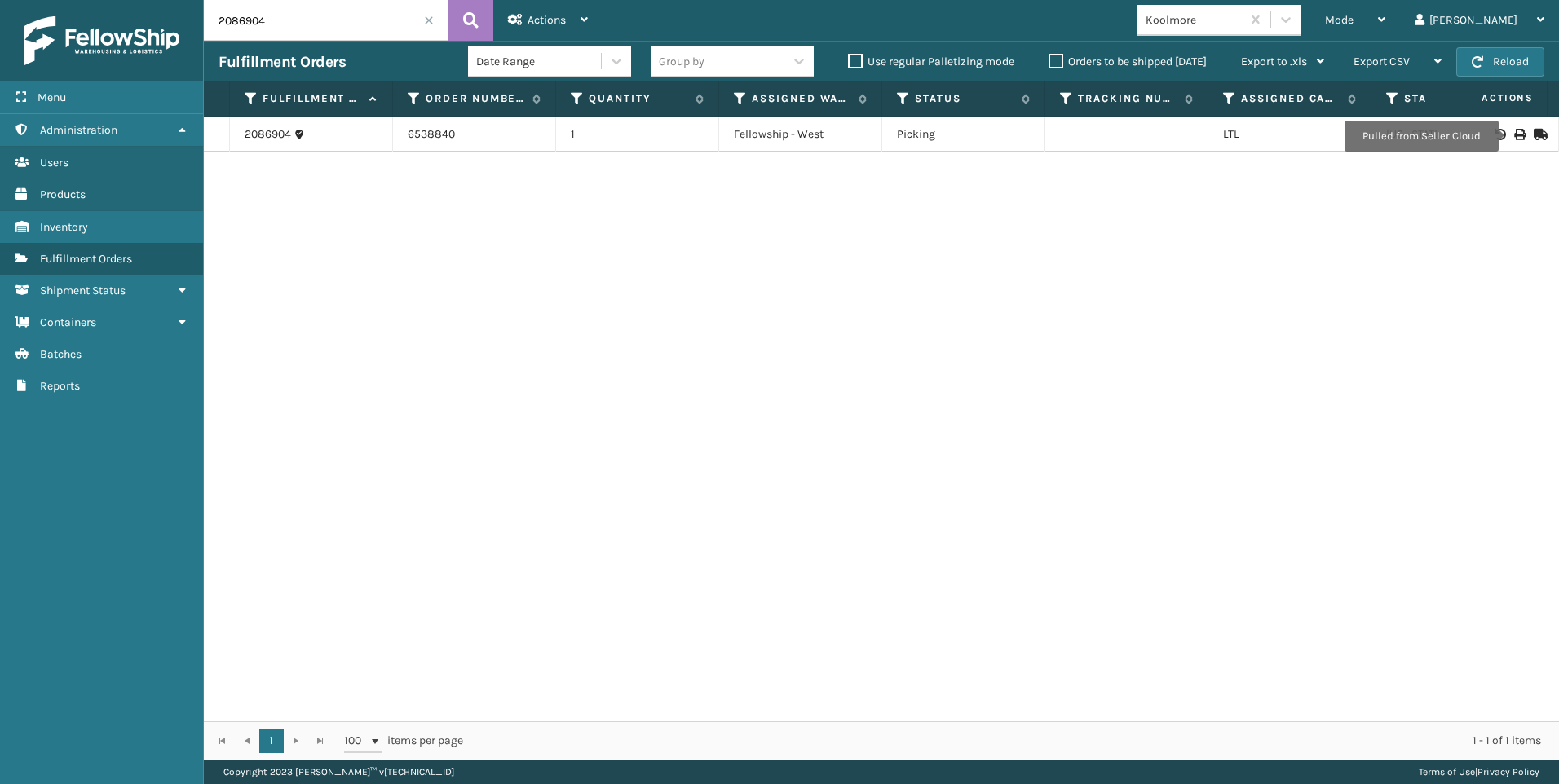
click at [1514, 136] on icon at bounding box center [1519, 134] width 10 height 11
click at [0, 19] on html "Bill of Lading has been successfully printed. Menu Administration Users Product…" at bounding box center [779, 392] width 1559 height 784
paste input "43"
click at [1514, 132] on icon at bounding box center [1519, 134] width 10 height 11
drag, startPoint x: 280, startPoint y: 12, endPoint x: 92, endPoint y: 7, distance: 188.1
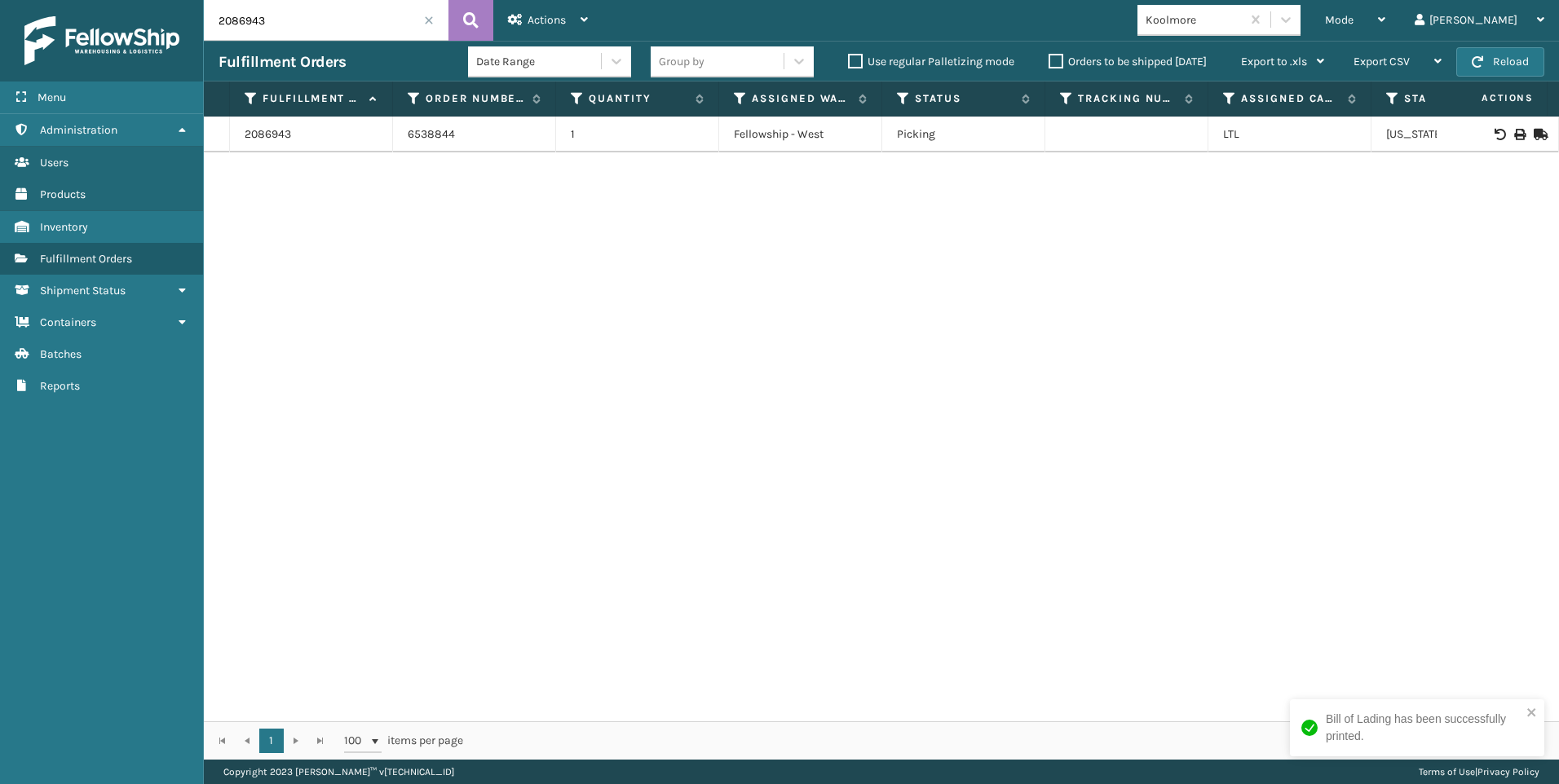
click at [97, 0] on div "Menu Administration Users Products Inventory Fulfillment Orders Shipment Status…" at bounding box center [779, 0] width 1559 height 0
paste input "7010"
click at [1514, 129] on icon at bounding box center [1519, 134] width 10 height 11
drag, startPoint x: 280, startPoint y: 18, endPoint x: 102, endPoint y: 11, distance: 178.1
click at [106, 0] on div "Menu Administration Users Products Inventory Fulfillment Orders Shipment Status…" at bounding box center [779, 0] width 1559 height 0
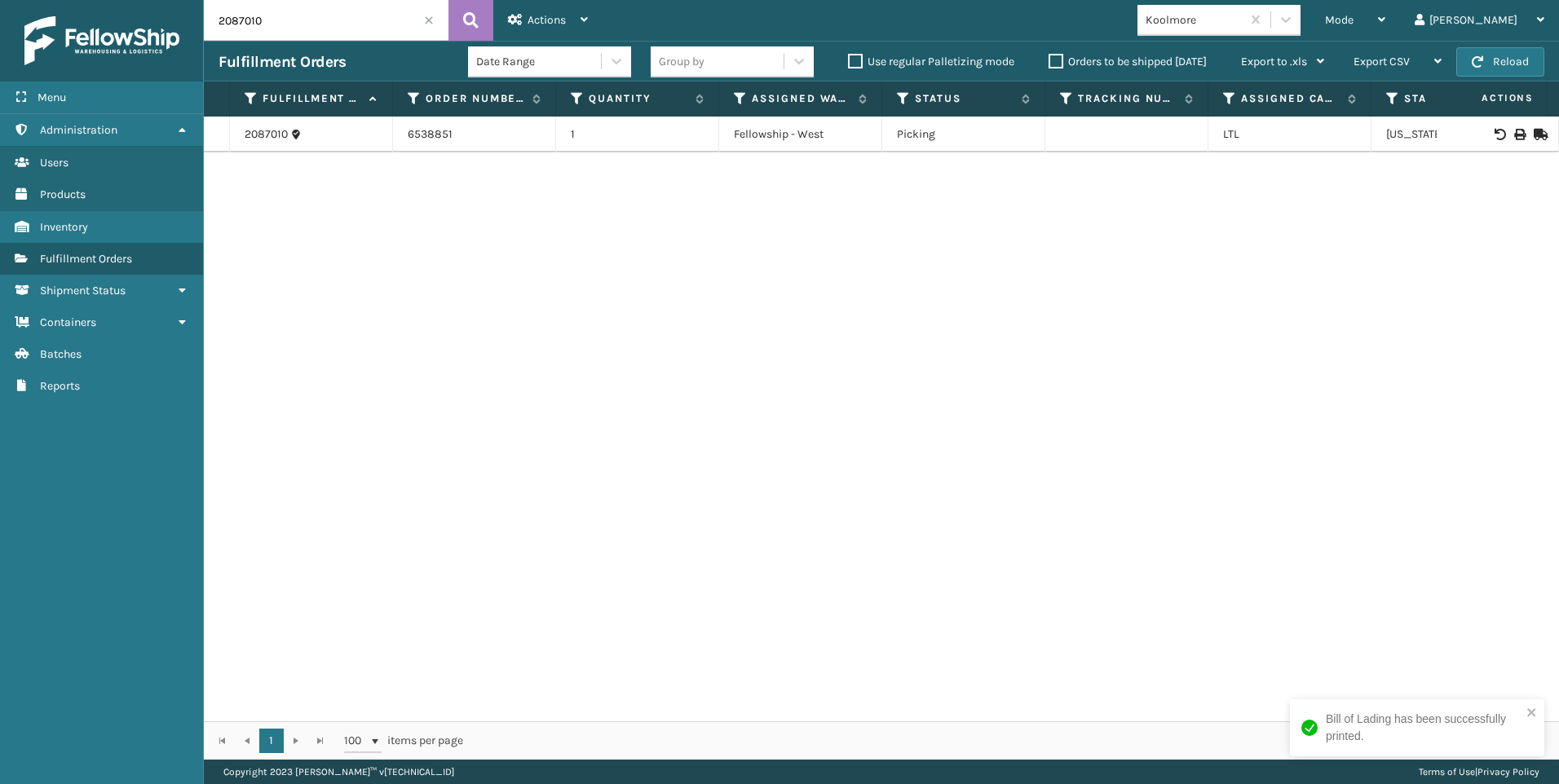
paste input "09"
click at [1514, 133] on icon at bounding box center [1519, 134] width 10 height 11
drag, startPoint x: 295, startPoint y: 31, endPoint x: 35, endPoint y: 26, distance: 260.0
click at [144, 0] on div "Menu Administration Users Products Inventory Fulfillment Orders Shipment Status…" at bounding box center [779, 0] width 1559 height 0
paste input "58"
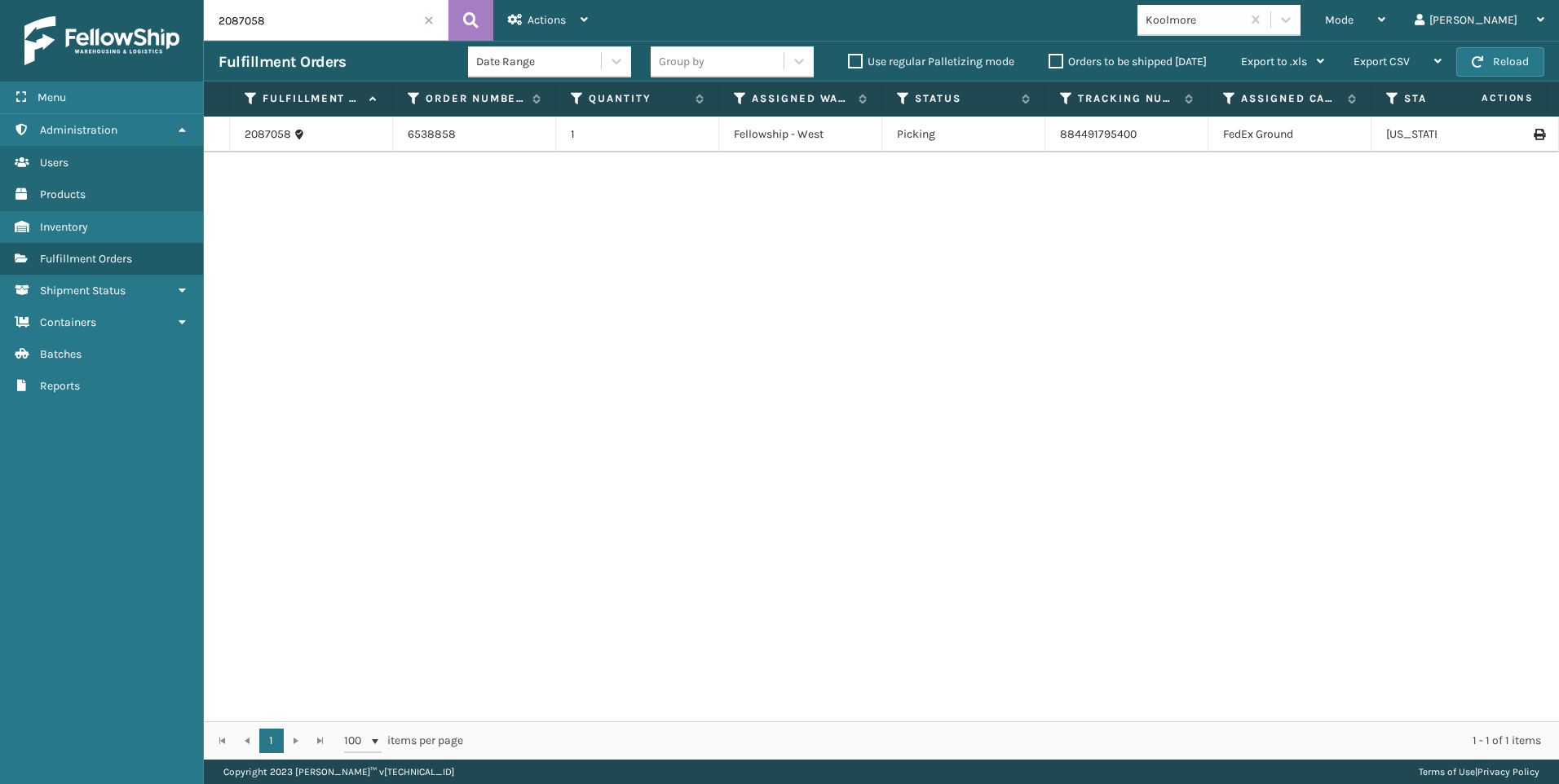
drag, startPoint x: 297, startPoint y: 16, endPoint x: 0, endPoint y: 23, distance: 297.1
click at [129, 0] on div "Menu Administration Users Products Inventory Fulfillment Orders Shipment Status…" at bounding box center [779, 0] width 1559 height 0
paste input "135"
click at [1514, 134] on icon at bounding box center [1519, 134] width 10 height 11
drag, startPoint x: 246, startPoint y: 15, endPoint x: 0, endPoint y: 8, distance: 246.1
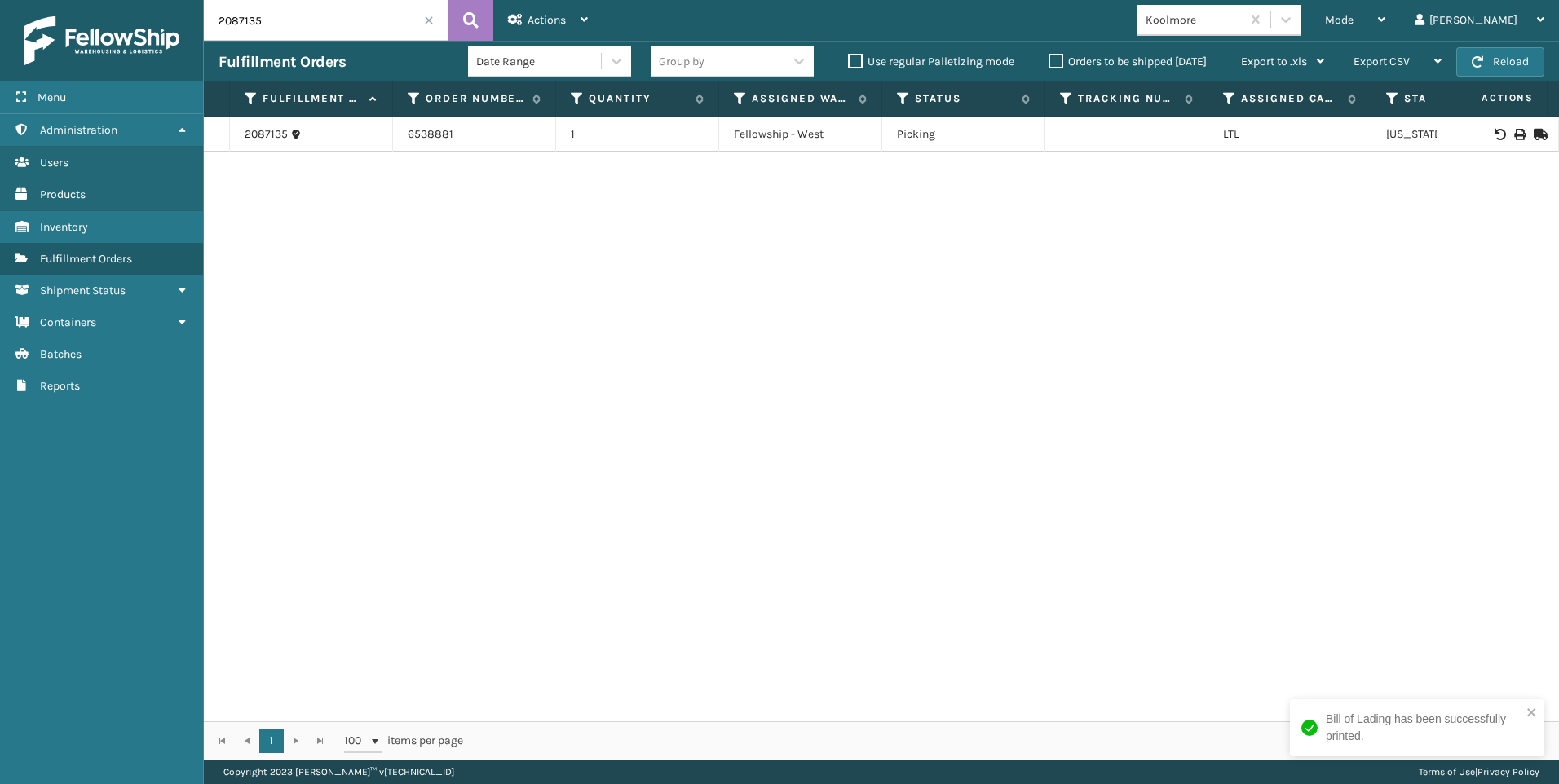
click at [0, 15] on html "Bill of Lading has been successfully printed. Menu Administration Users Product…" at bounding box center [779, 392] width 1559 height 784
paste input "4"
type input "2087134"
click at [1500, 129] on div at bounding box center [1497, 134] width 92 height 11
click at [1514, 132] on icon at bounding box center [1519, 134] width 10 height 11
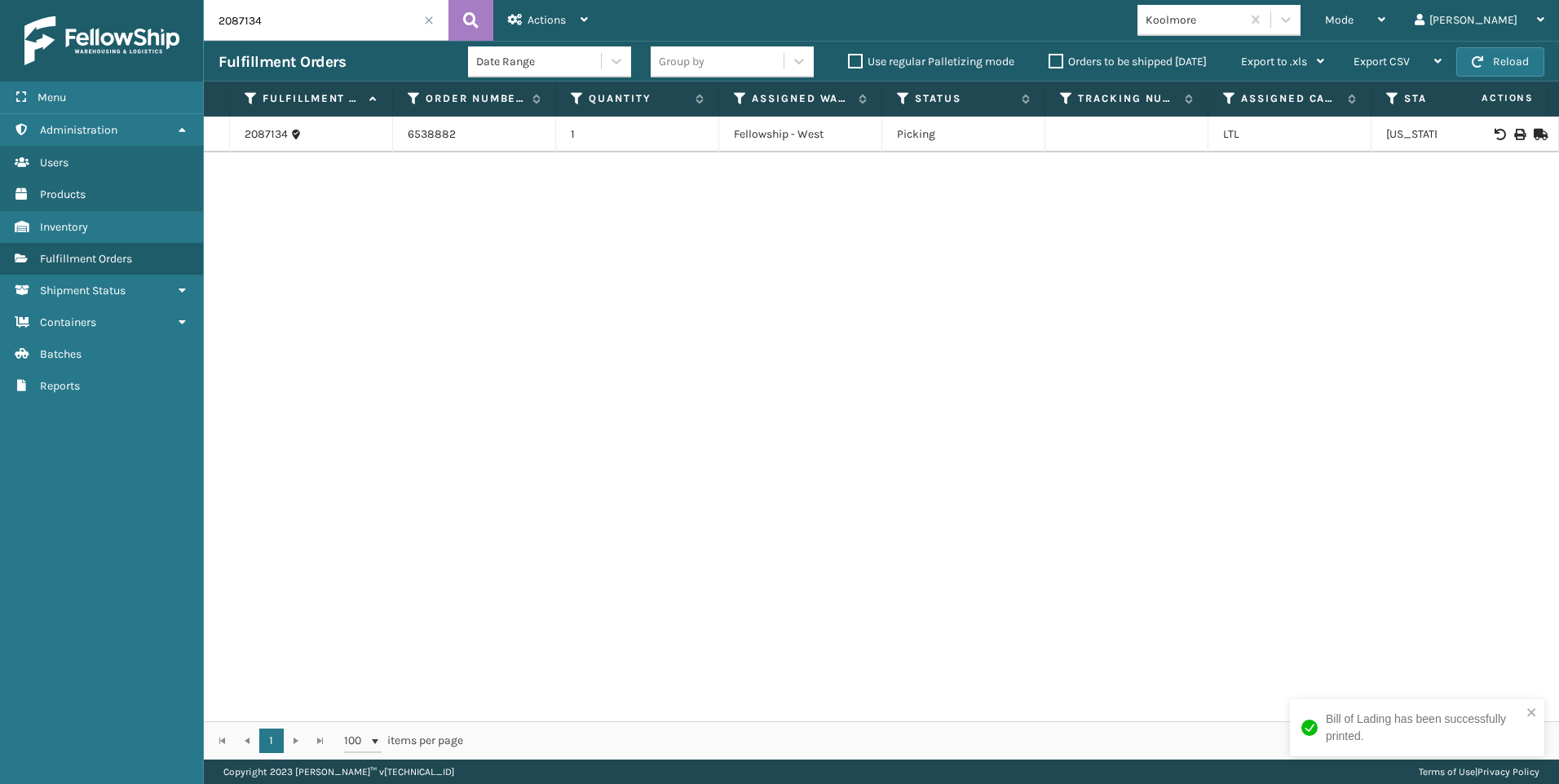
click at [426, 25] on span at bounding box center [429, 21] width 10 height 10
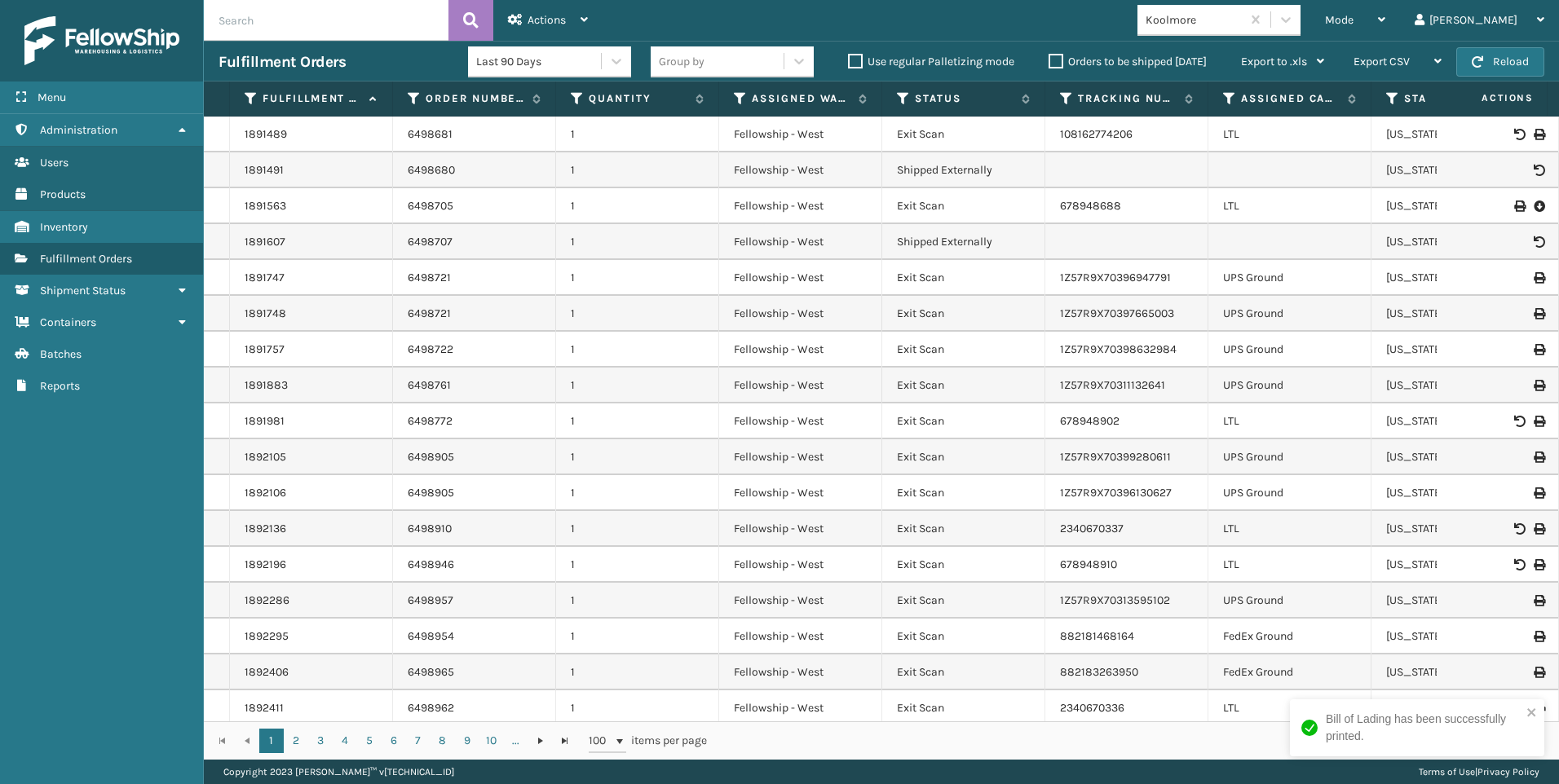
click at [1397, 19] on div "Mode Regular Mode Picking Mode Labeling Mode Exit Scan Mode" at bounding box center [1354, 21] width 89 height 41
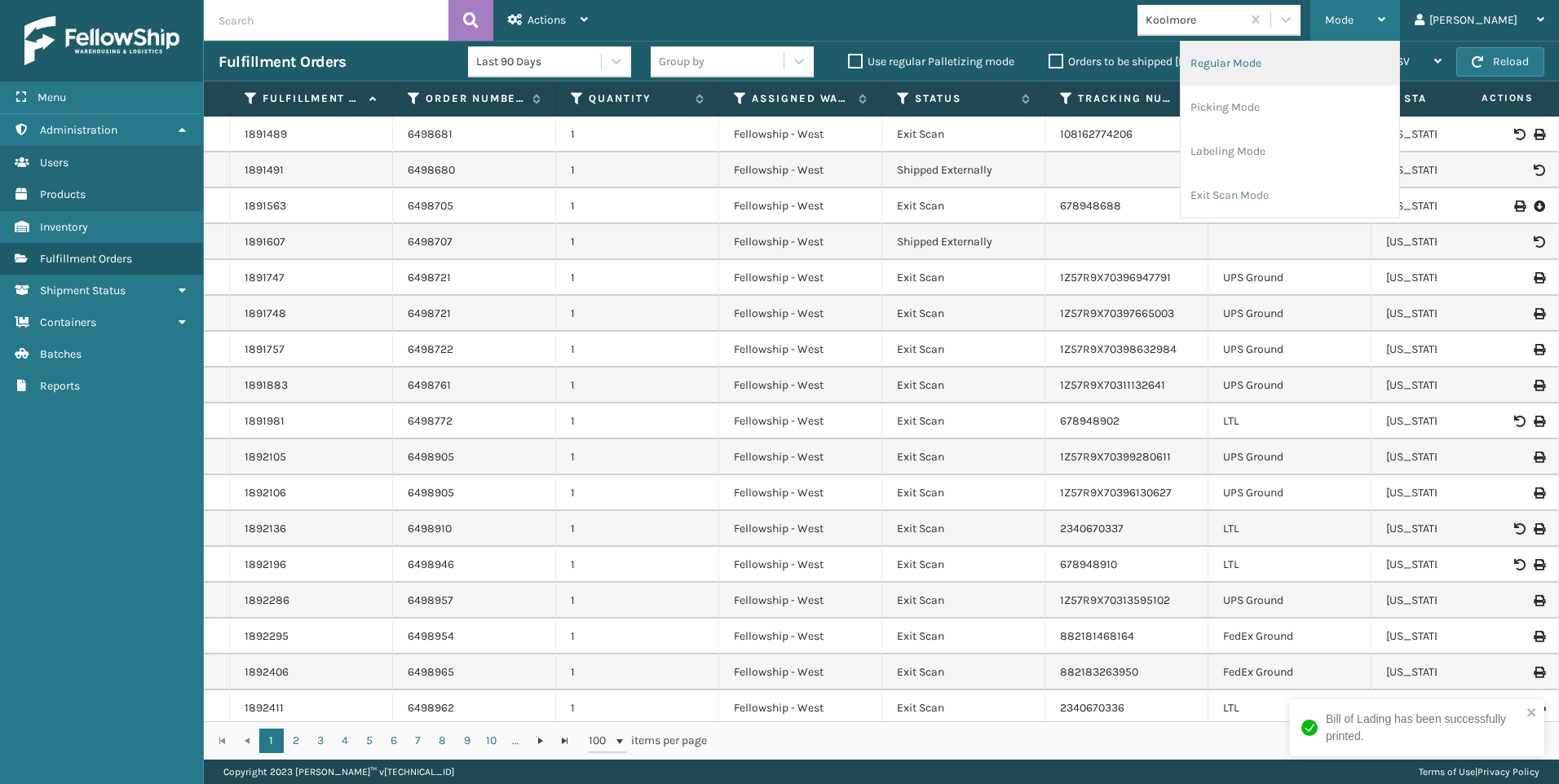
click at [1271, 62] on li "Regular Mode" at bounding box center [1289, 64] width 218 height 44
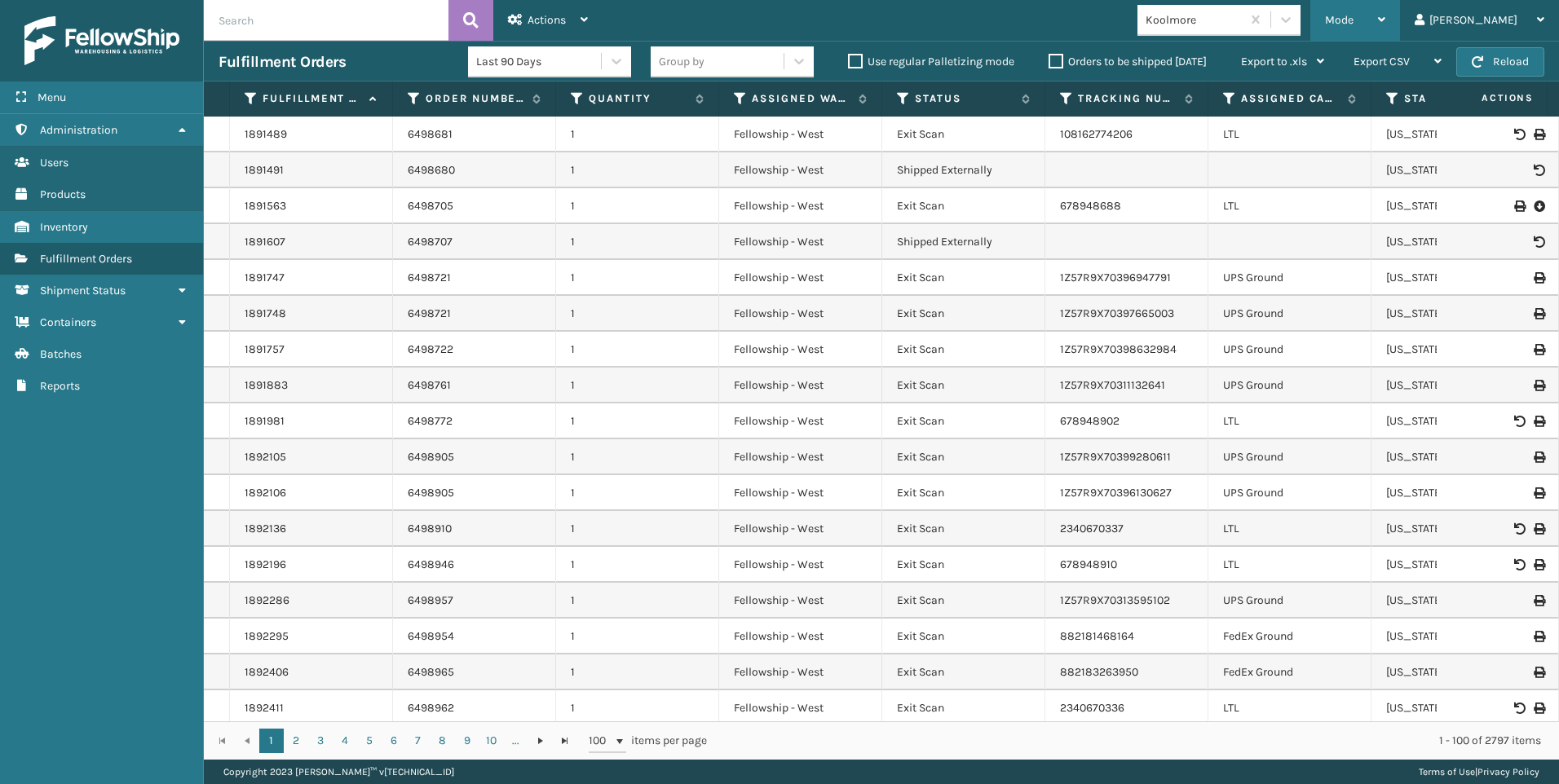
click at [1385, 17] on div "Mode" at bounding box center [1355, 21] width 61 height 41
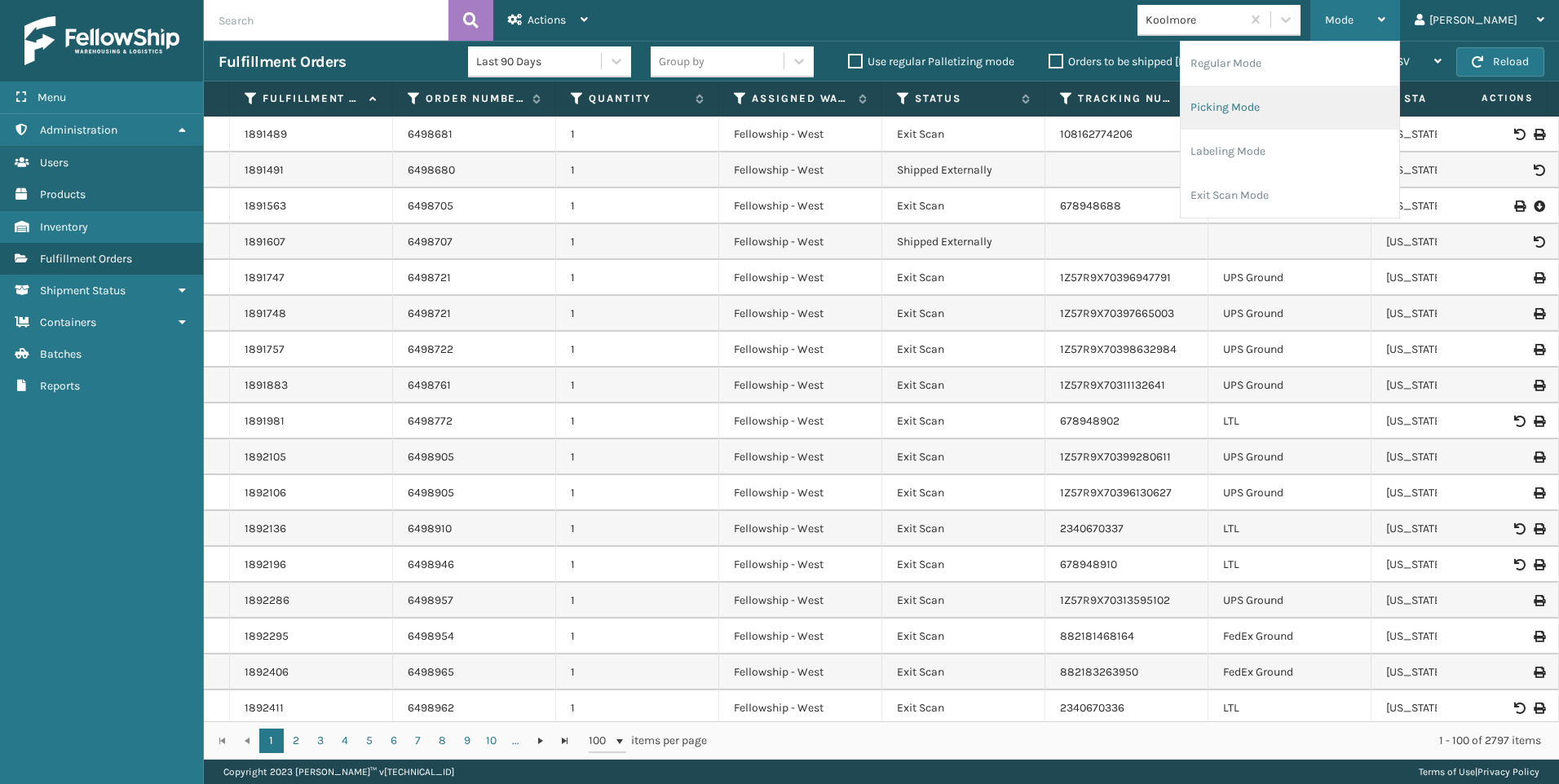
click at [1284, 101] on li "Picking Mode" at bounding box center [1289, 107] width 218 height 44
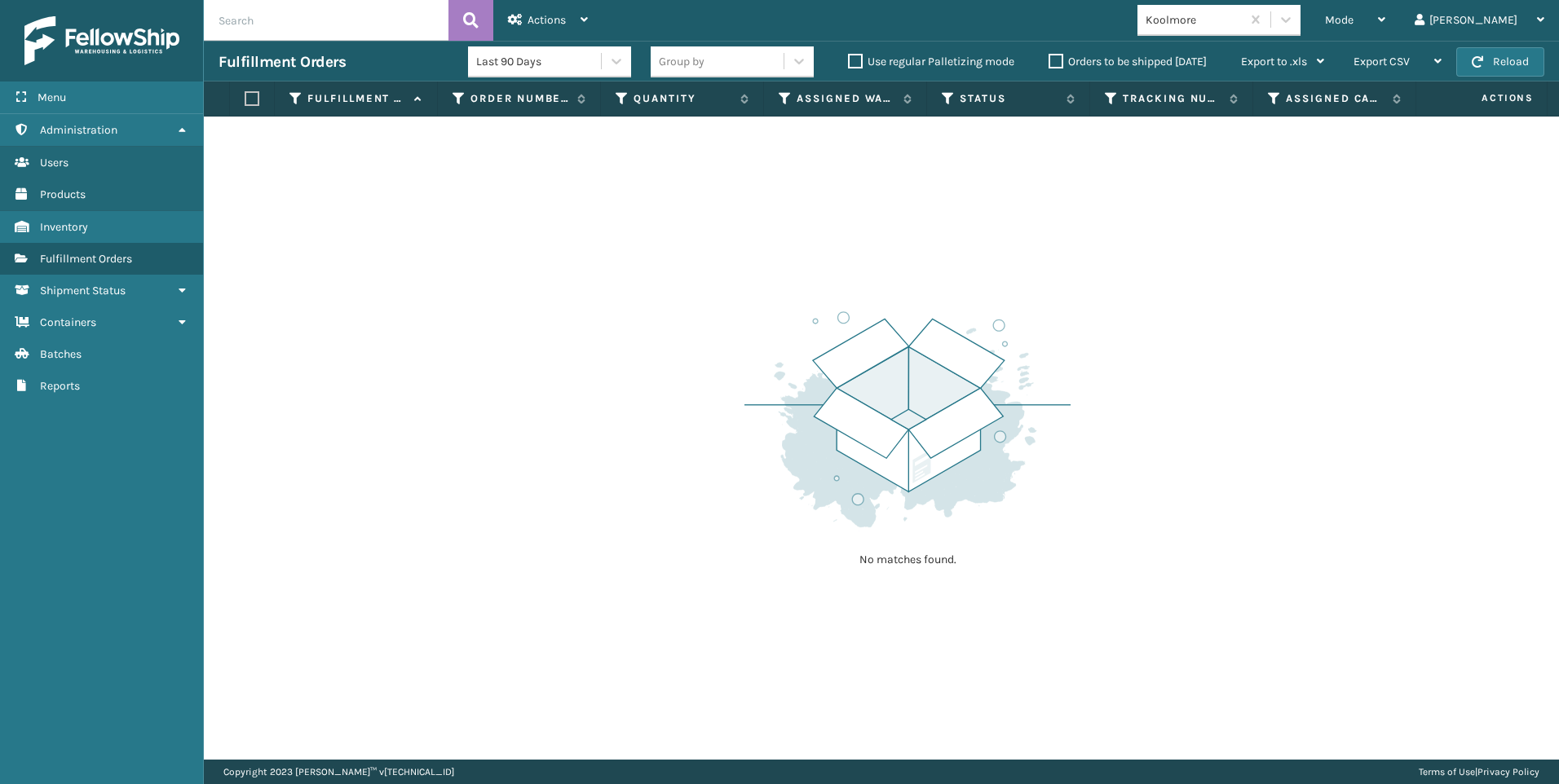
click at [1242, 23] on div "Koolmore" at bounding box center [1194, 20] width 97 height 17
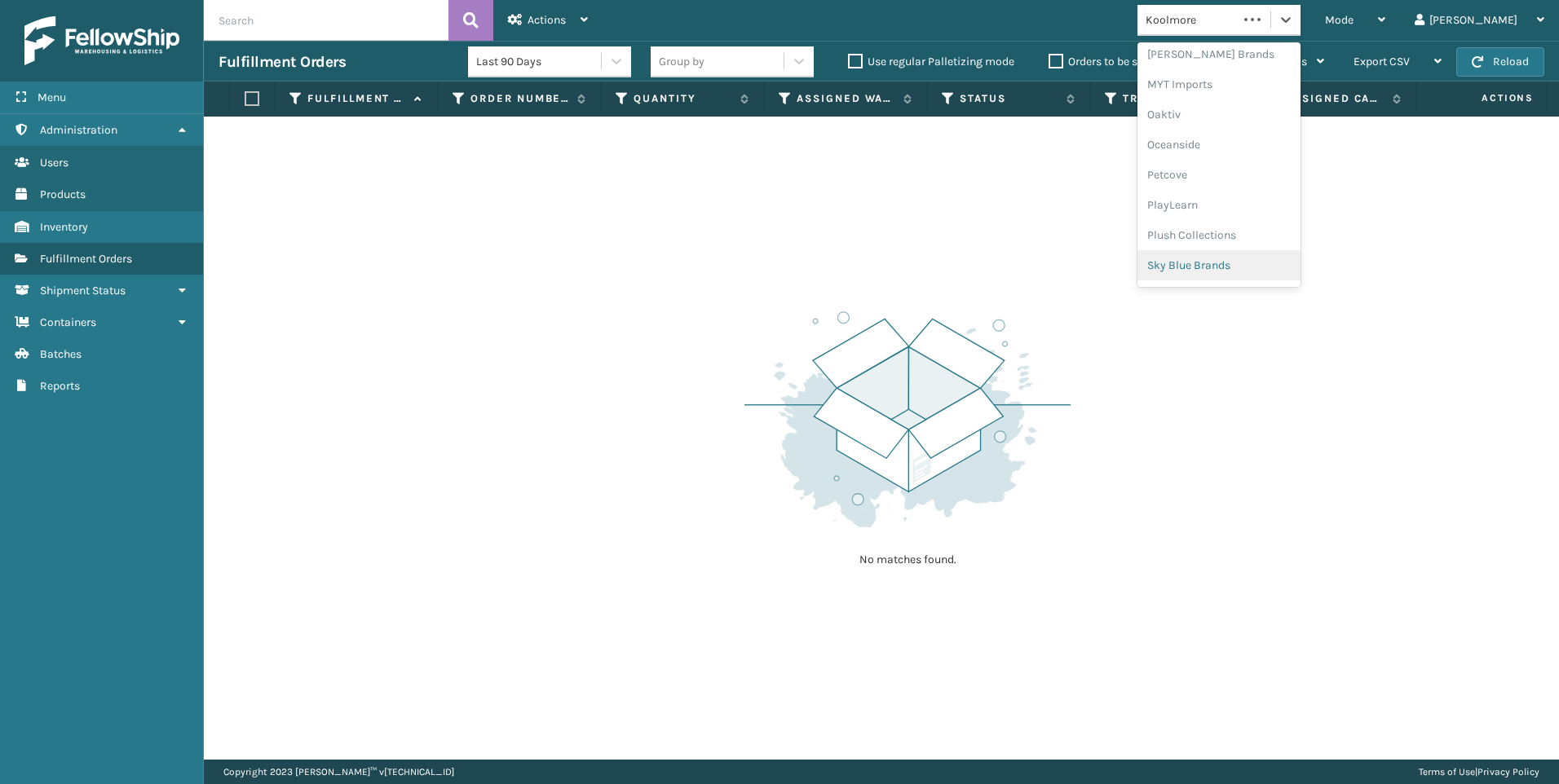
scroll to position [818, 0]
click at [1292, 231] on div "SleepGeekz" at bounding box center [1219, 238] width 163 height 30
